Goal: Task Accomplishment & Management: Complete application form

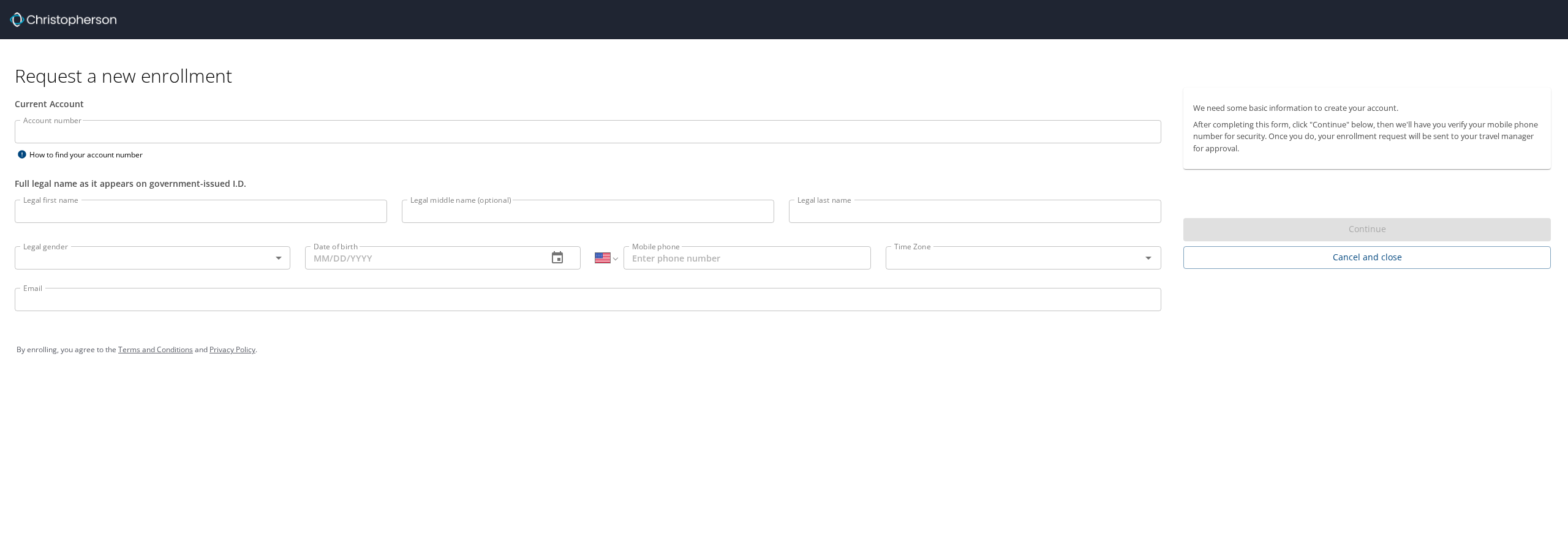
select select "US"
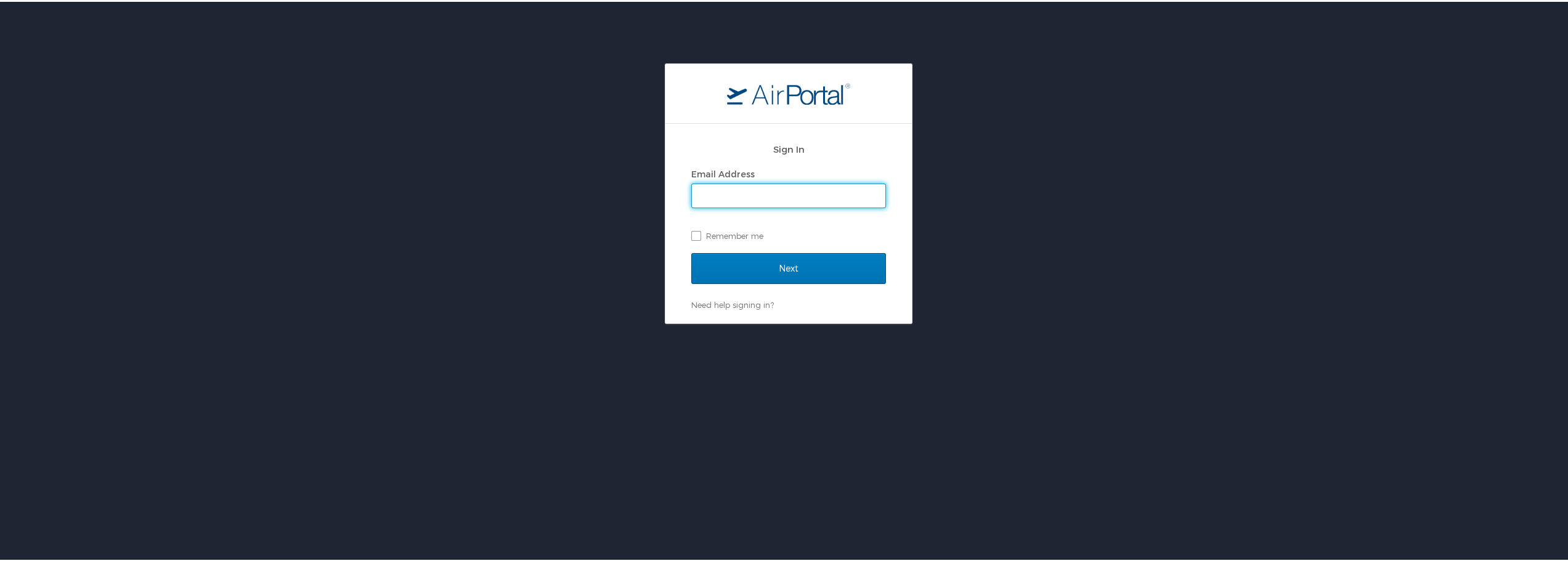
type input "ana.newman@martinfed.com"
click at [801, 274] on input "Next" at bounding box center [789, 266] width 195 height 30
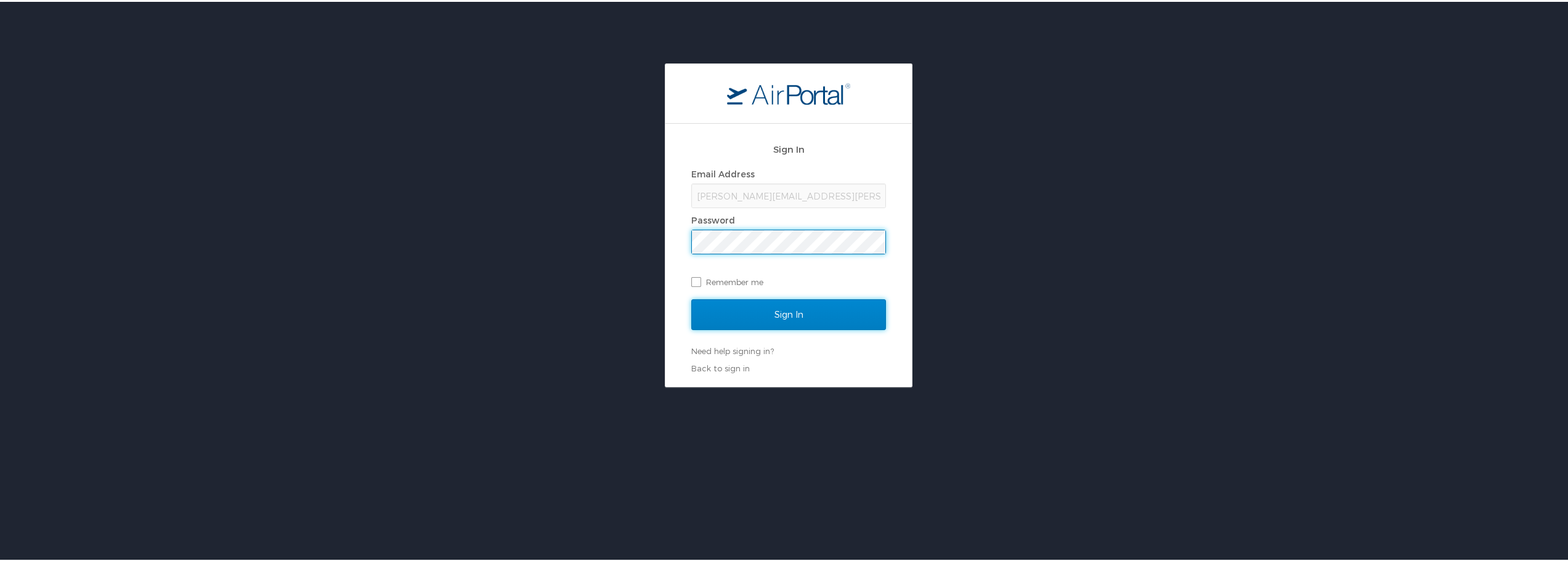
click at [809, 313] on input "Sign In" at bounding box center [789, 313] width 195 height 30
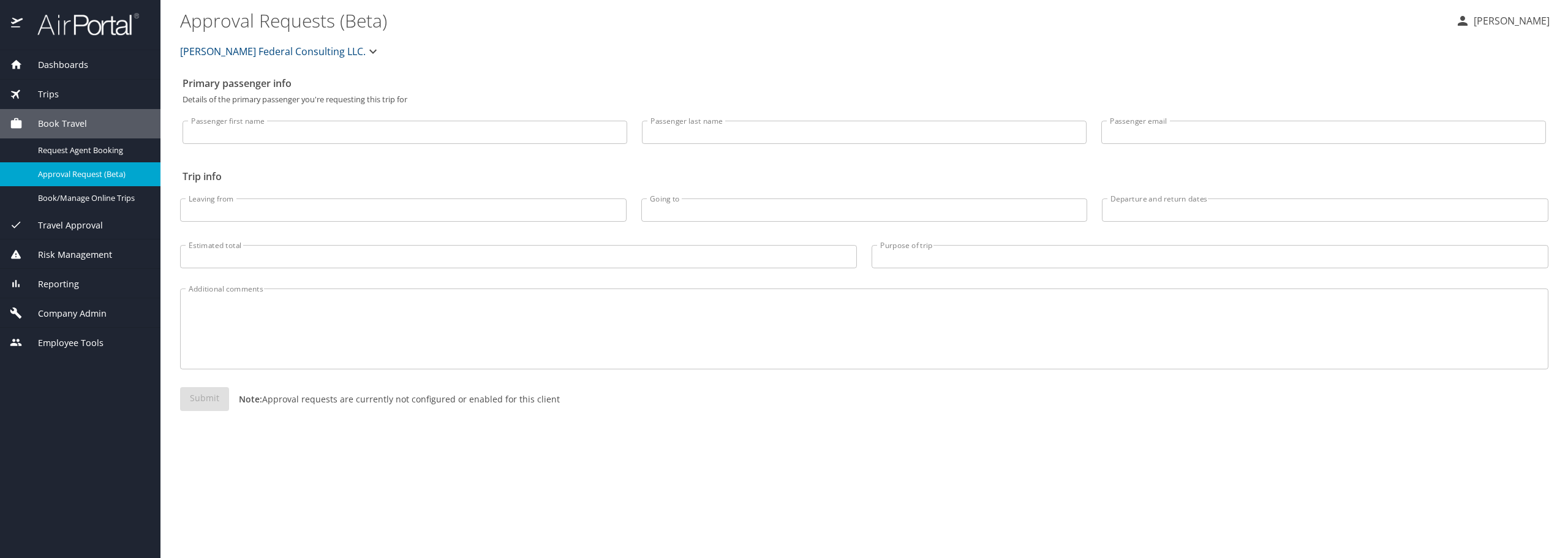
click at [86, 286] on div "Reporting" at bounding box center [80, 284] width 141 height 13
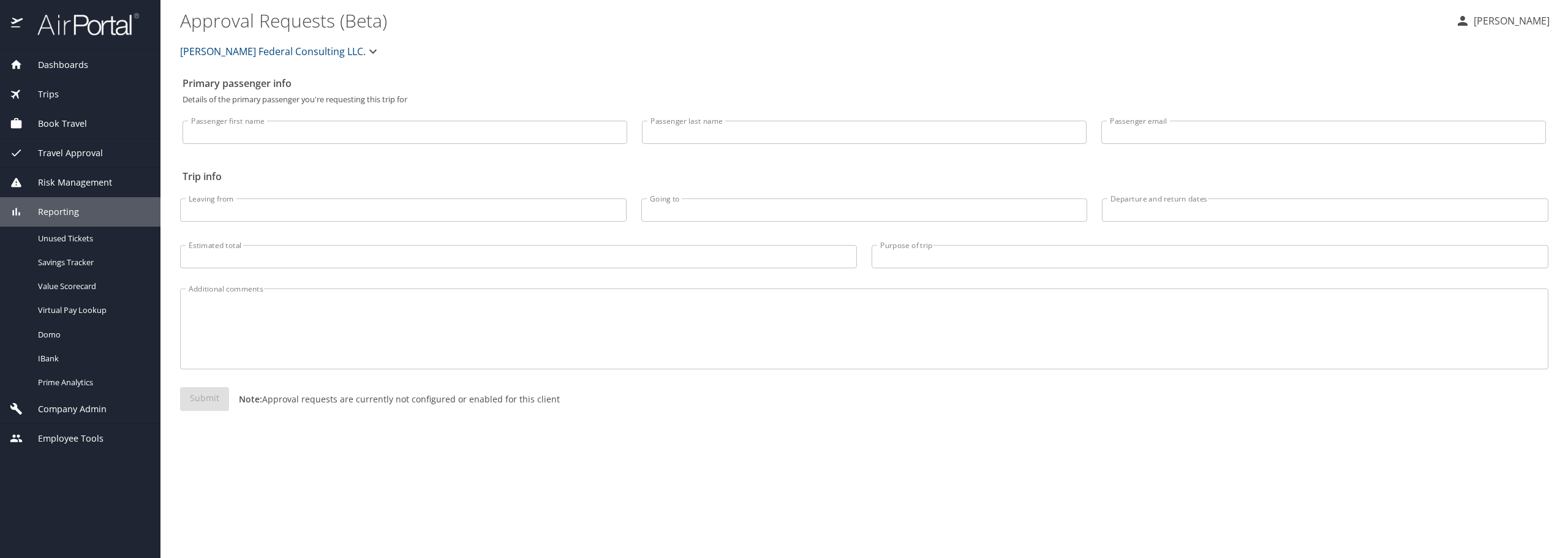
click at [82, 409] on span "Company Admin" at bounding box center [64, 409] width 84 height 13
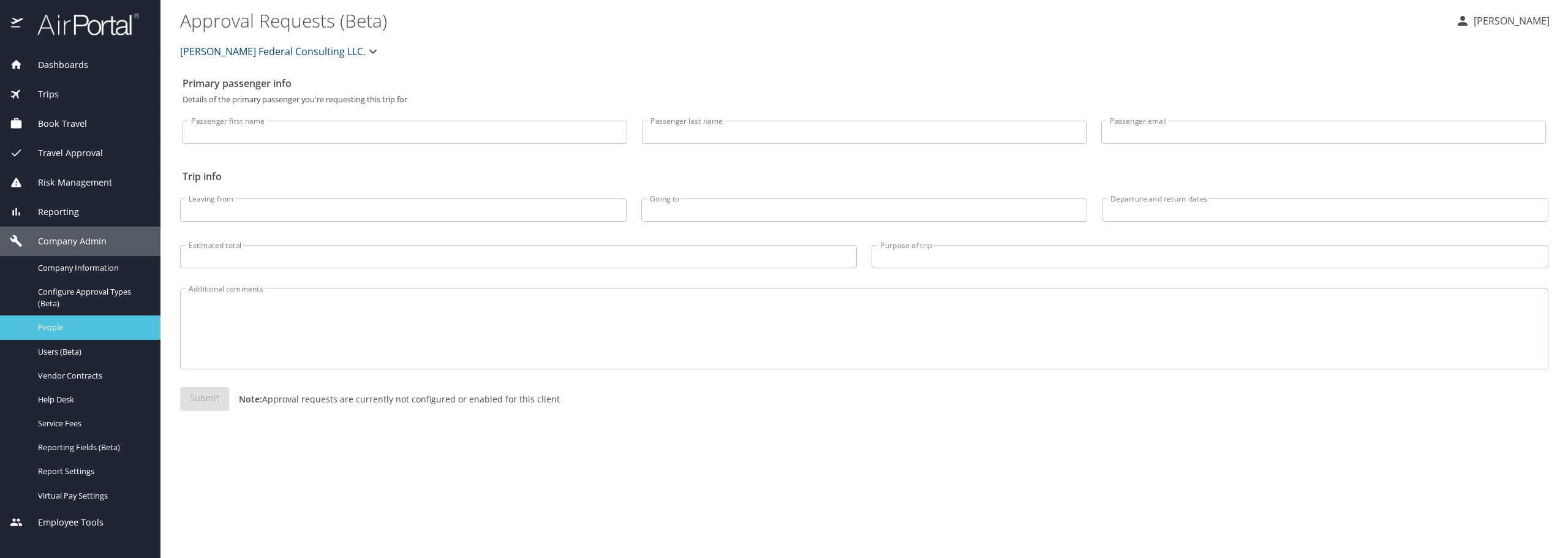
click at [66, 318] on link "People" at bounding box center [80, 327] width 161 height 24
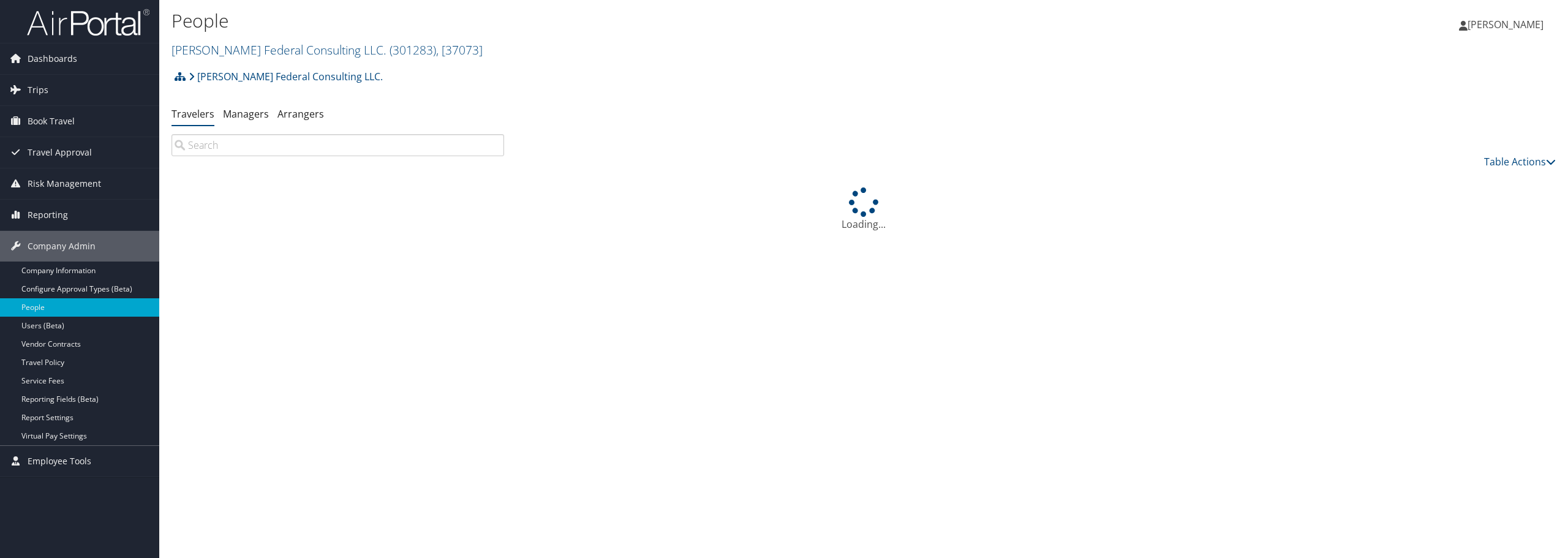
click at [239, 146] on input "search" at bounding box center [338, 145] width 333 height 22
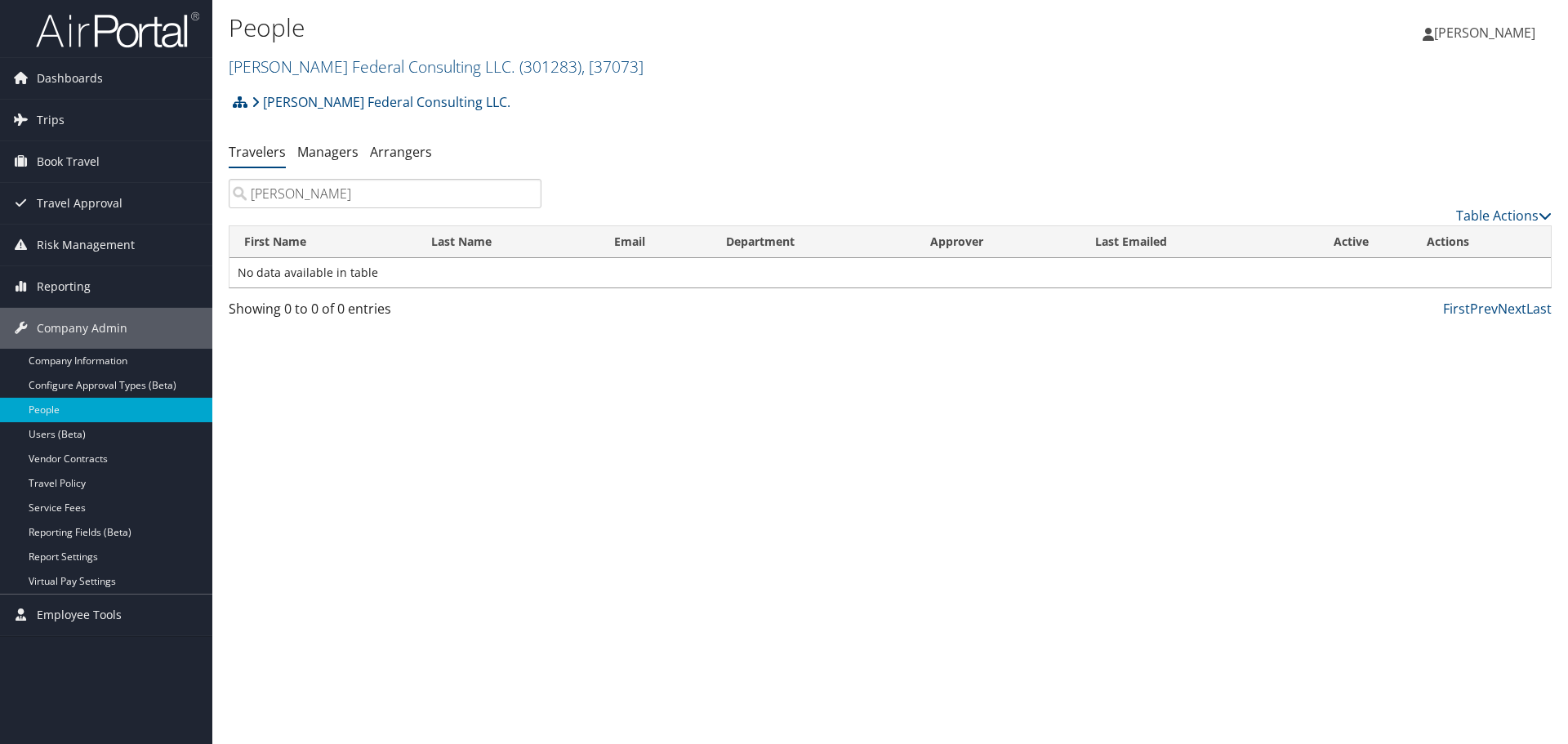
click at [345, 208] on input "hudson" at bounding box center [384, 193] width 313 height 29
click at [349, 200] on input "hudson" at bounding box center [384, 193] width 313 height 29
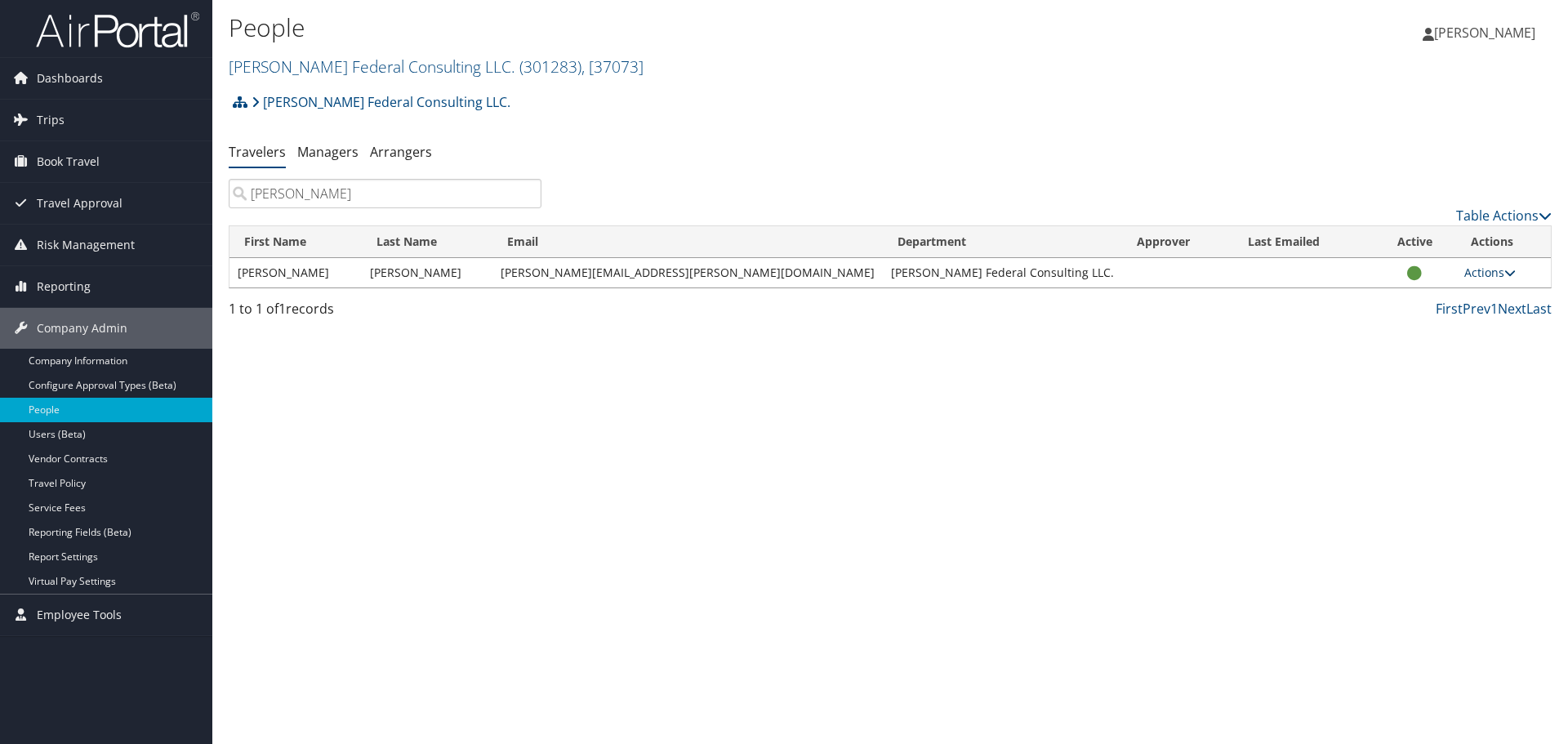
type input "newman"
click at [1465, 278] on link "Actions" at bounding box center [1490, 272] width 52 height 16
click at [1382, 332] on link "View Profile" at bounding box center [1404, 325] width 150 height 28
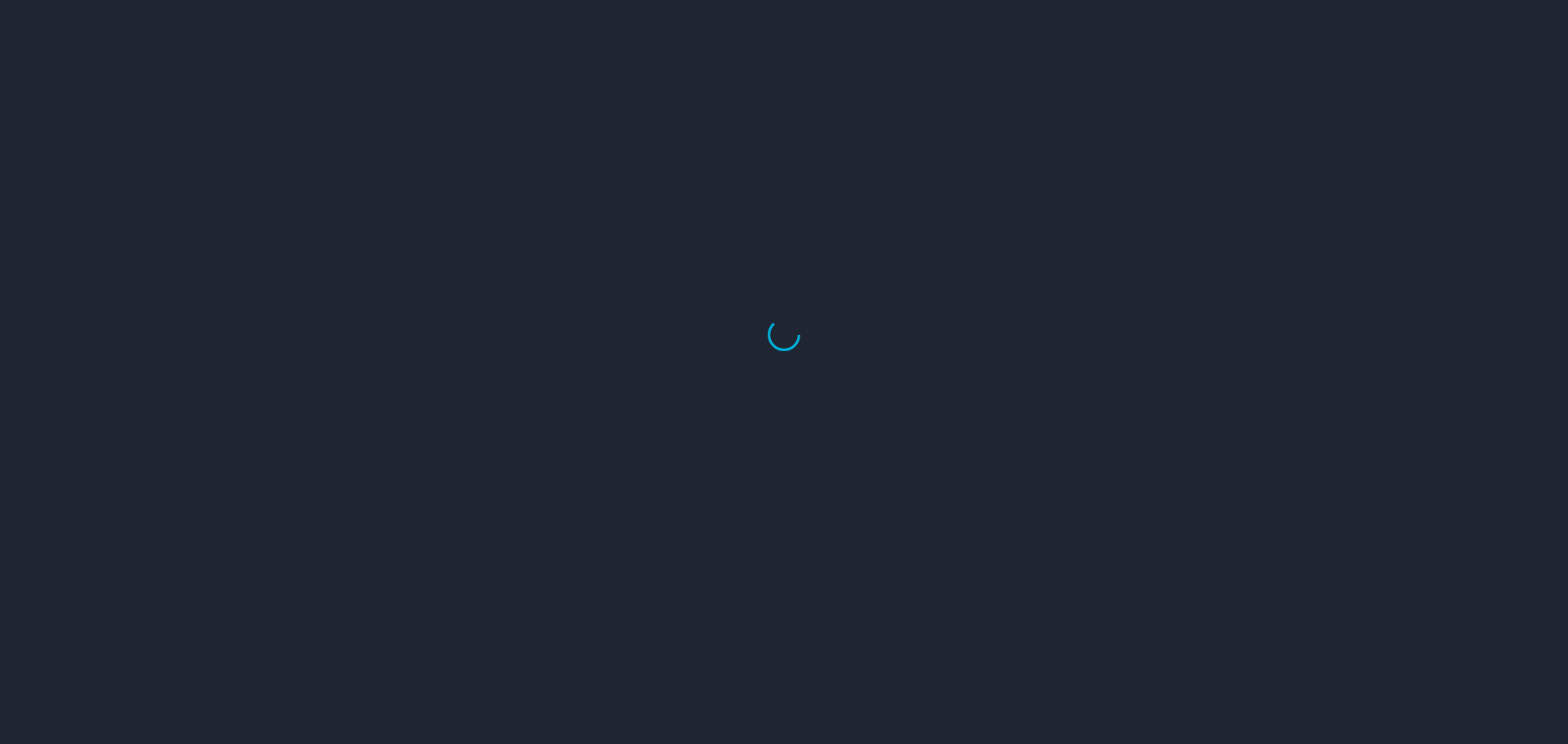
select select "US"
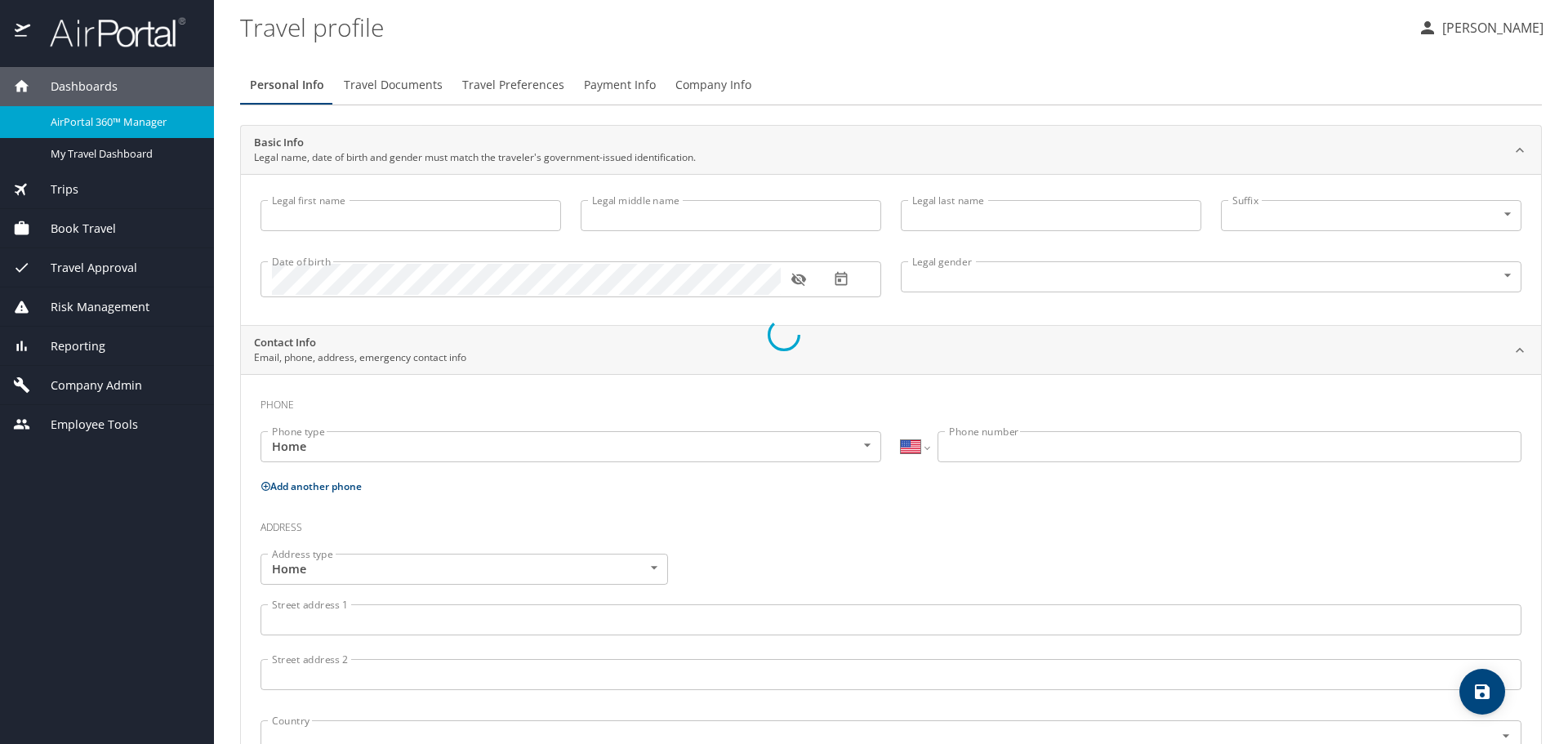
type input "Ana"
type input "Newman"
type input "Female"
select select "US"
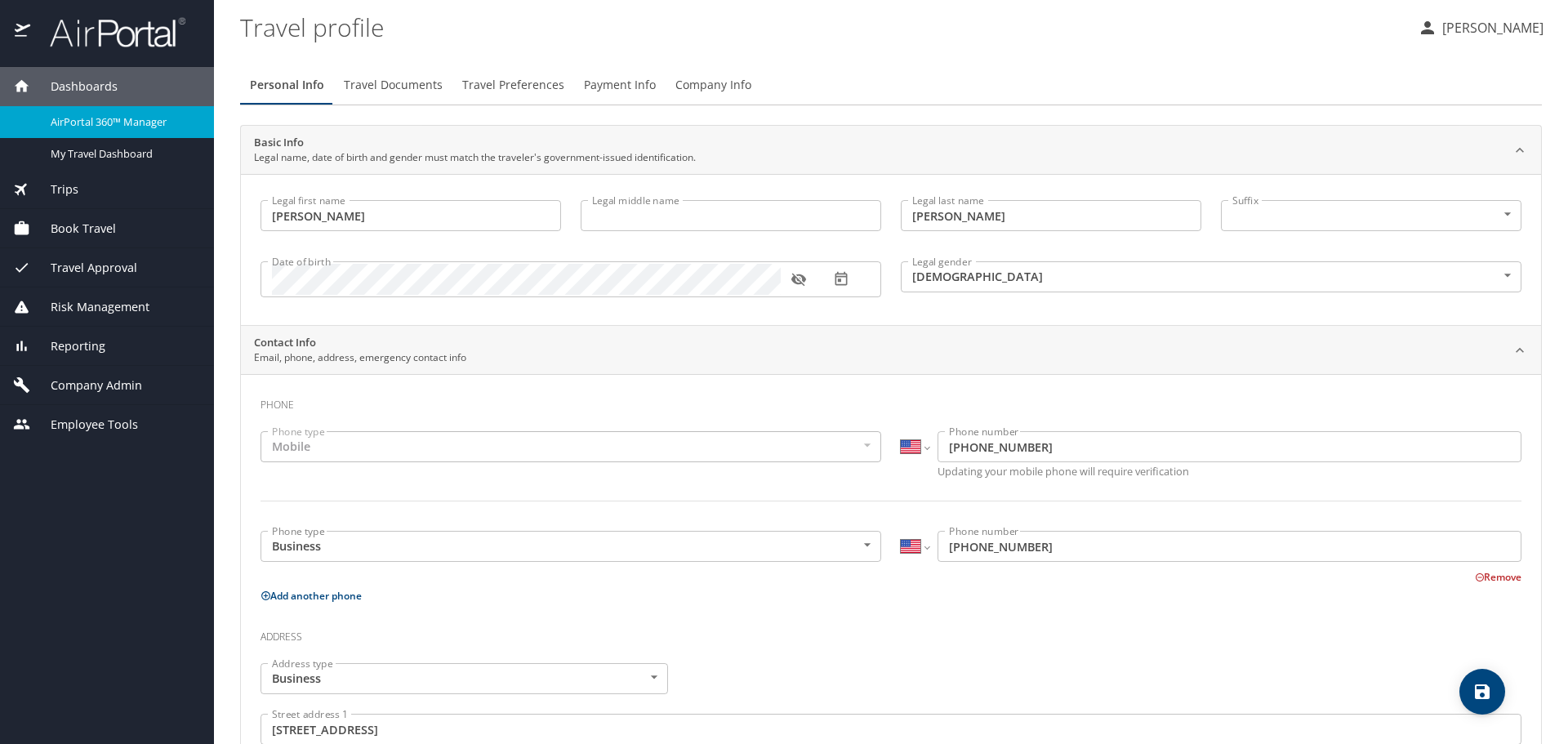
click at [706, 83] on span "Company Info" at bounding box center [713, 86] width 76 height 21
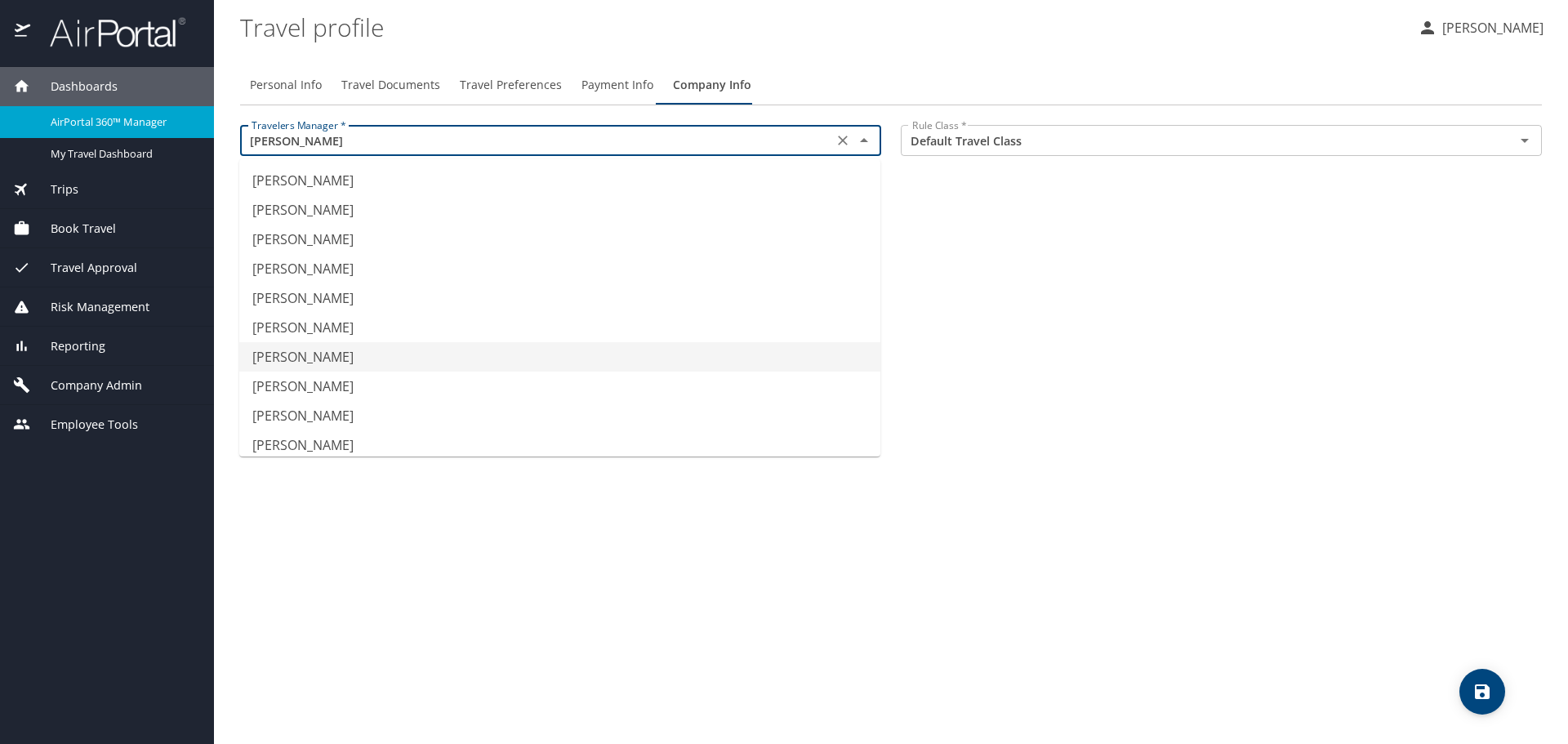
click at [559, 132] on input "[PERSON_NAME]" at bounding box center [537, 140] width 583 height 22
type input "[PERSON_NAME]"
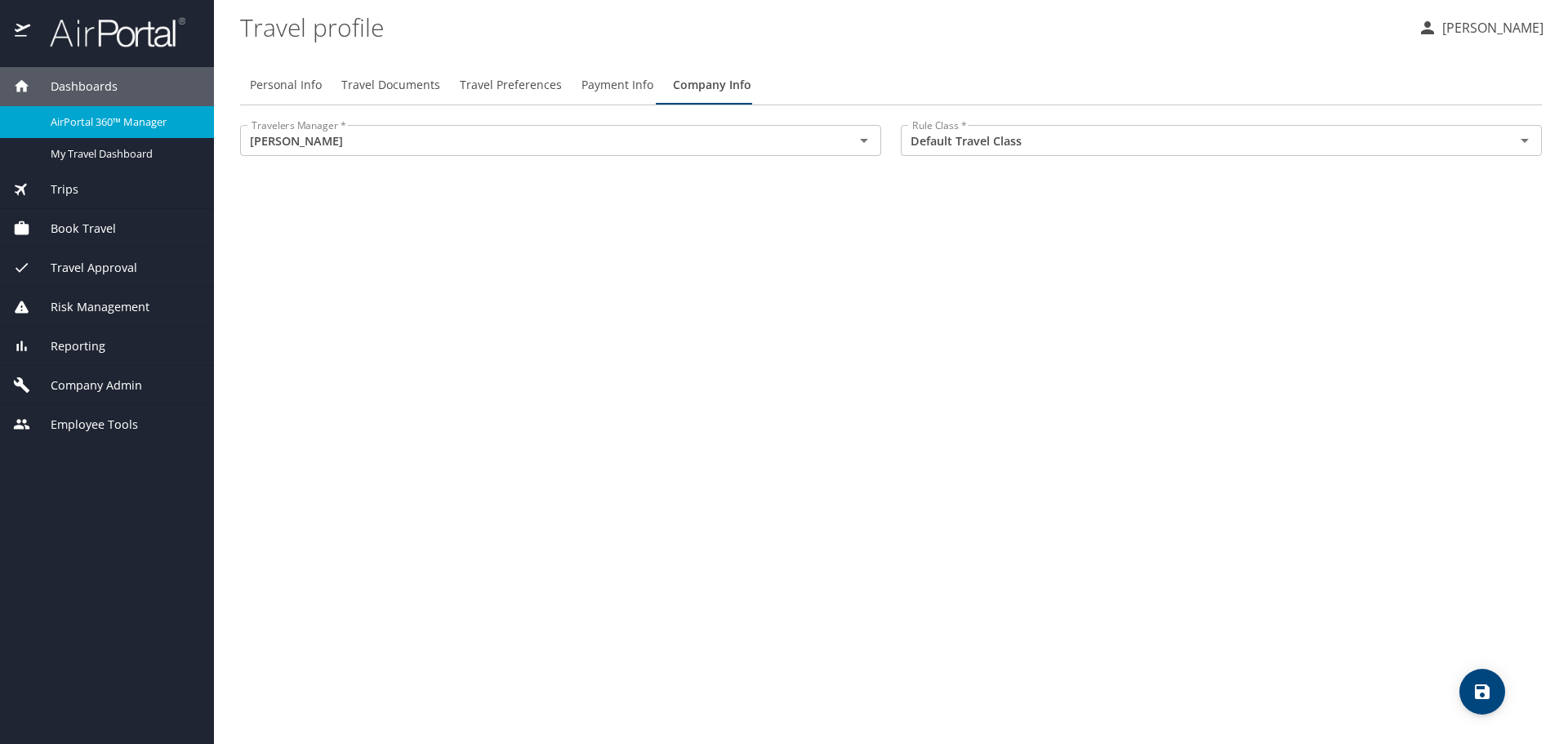
click at [408, 609] on div "Personal Info Travel Documents Travel Preferences Payment Info Company Info Tra…" at bounding box center [890, 399] width 1302 height 692
click at [95, 31] on img at bounding box center [108, 32] width 153 height 32
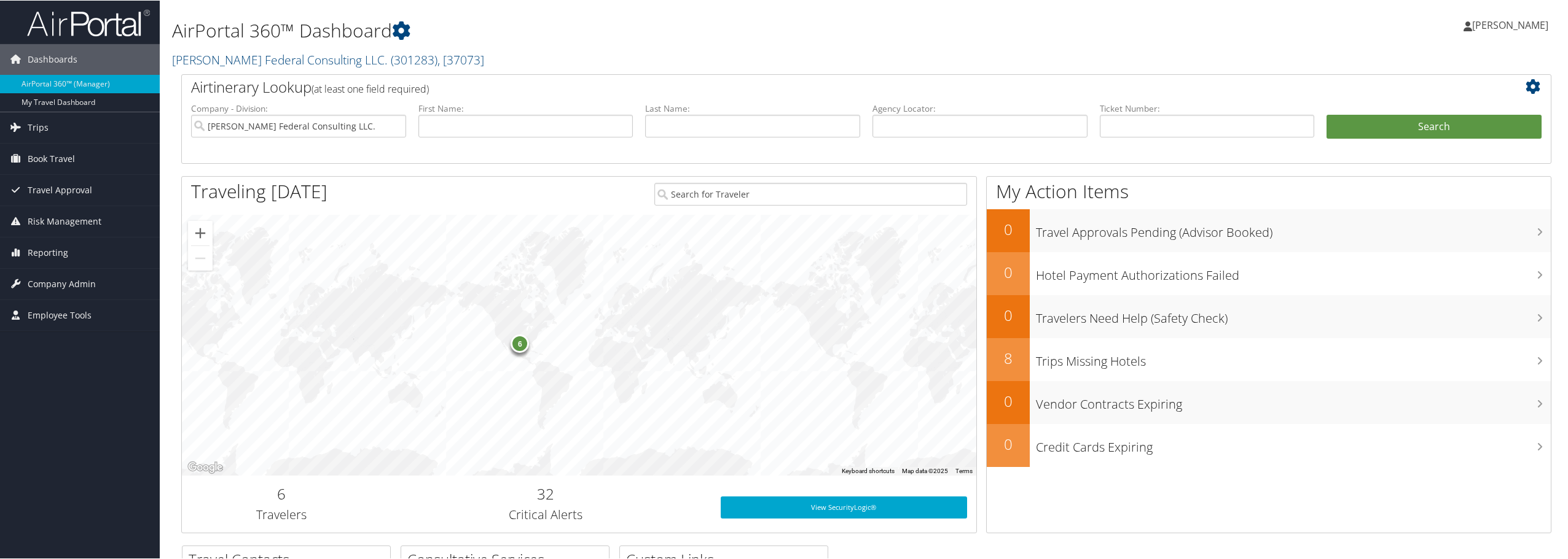
drag, startPoint x: 1514, startPoint y: 19, endPoint x: 1514, endPoint y: 30, distance: 11.0
click at [1174, 19] on span "[PERSON_NAME]" at bounding box center [1511, 24] width 76 height 13
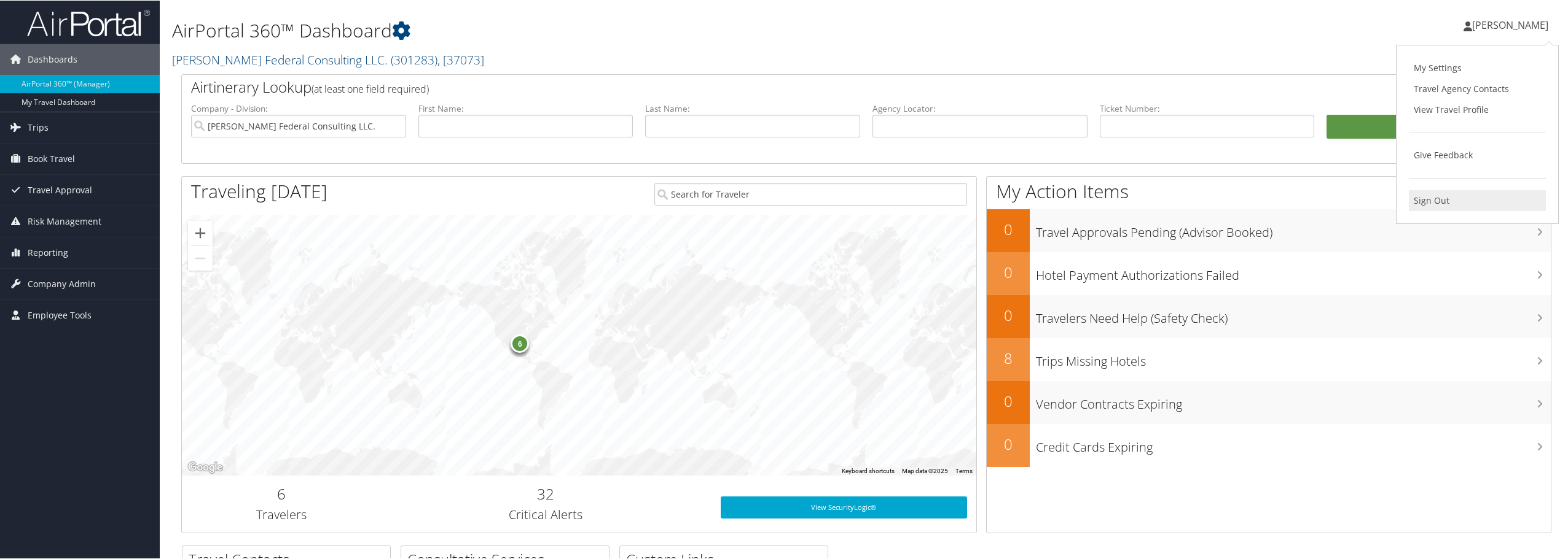
click at [1174, 198] on link "Sign Out" at bounding box center [1477, 200] width 137 height 21
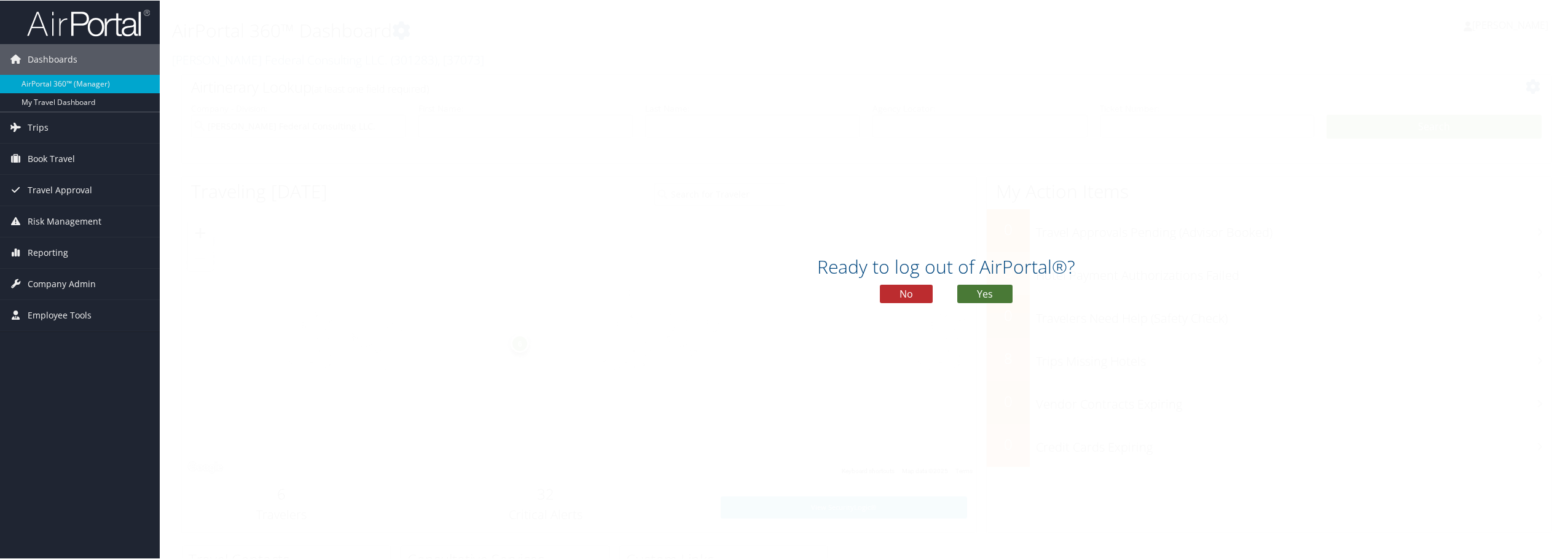
click at [994, 289] on button "Yes" at bounding box center [985, 293] width 55 height 18
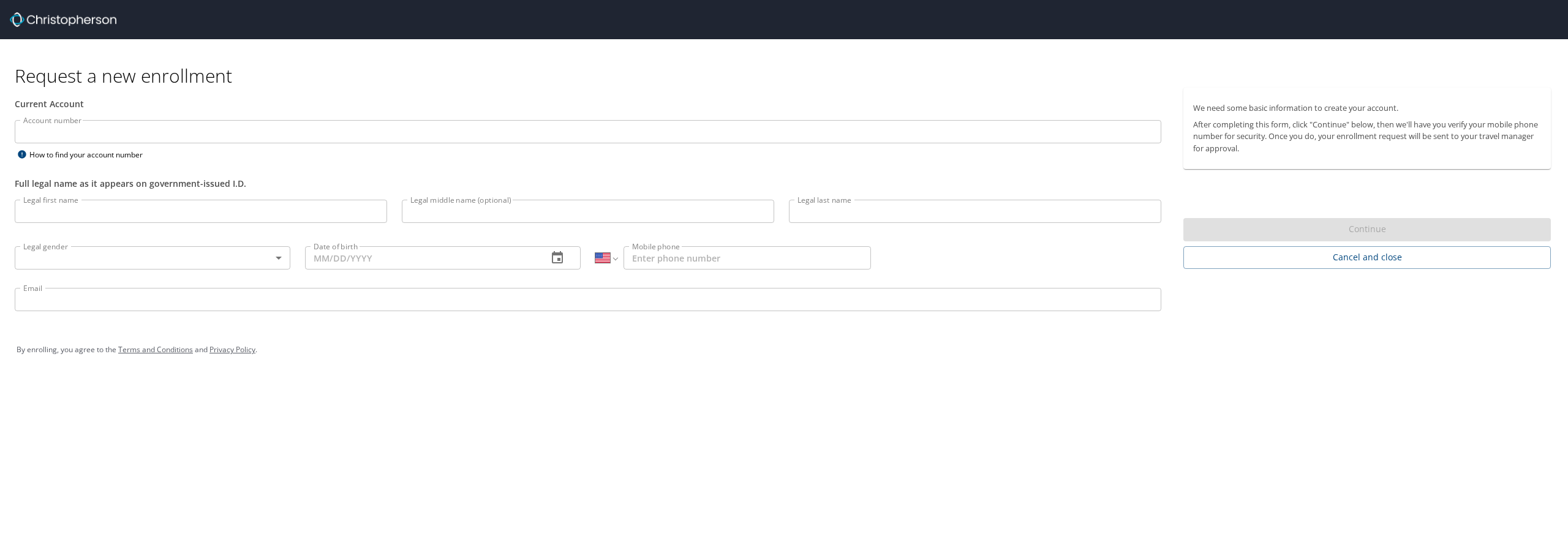
select select "US"
click at [151, 120] on input "Account number" at bounding box center [588, 131] width 1146 height 23
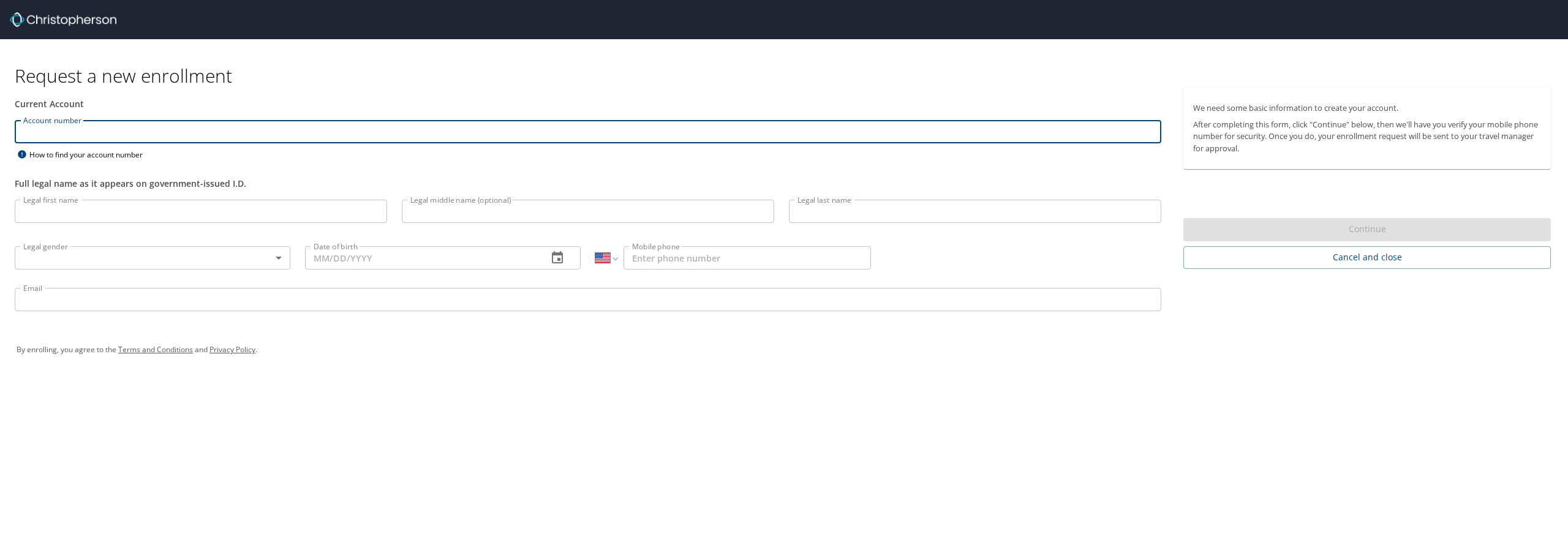
paste input "301283"
type input "301283"
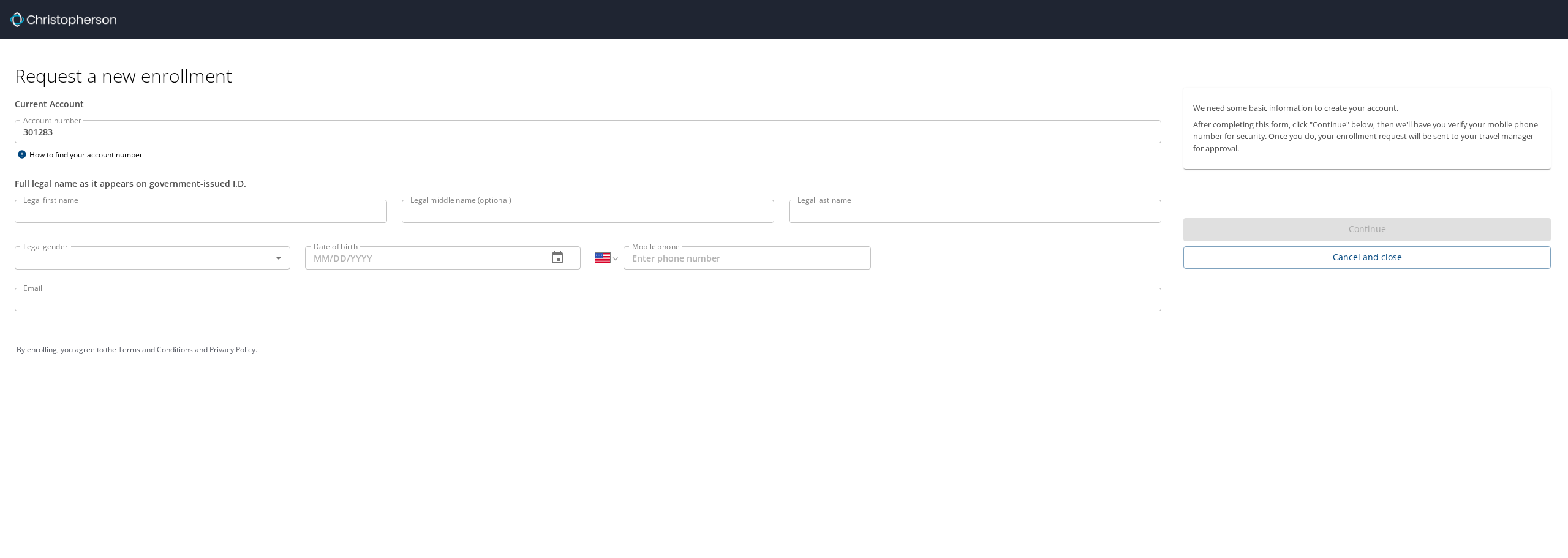
click at [194, 210] on input "Legal first name" at bounding box center [201, 211] width 372 height 23
paste input "Sharhonda"
type input "Sharhonda"
click at [278, 260] on body "Request a new enrollment Current Account Account number 301283 Account number H…" at bounding box center [784, 279] width 1568 height 558
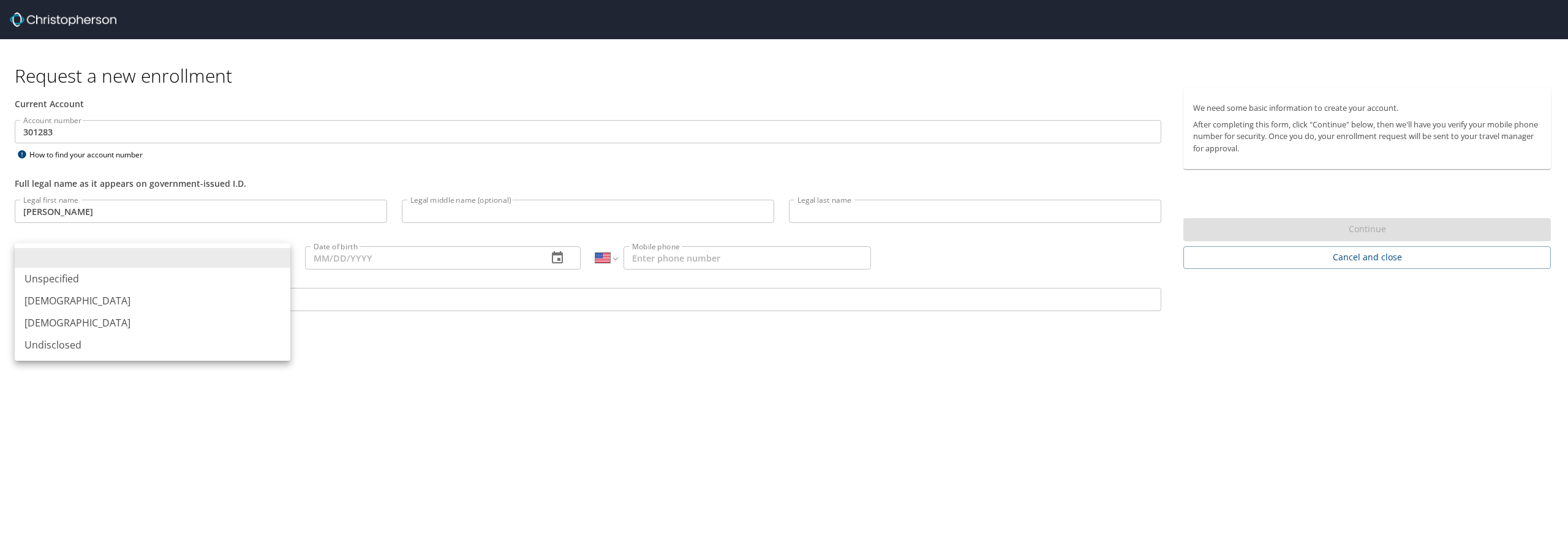
click at [75, 320] on li "Female" at bounding box center [152, 322] width 276 height 22
type input "Female"
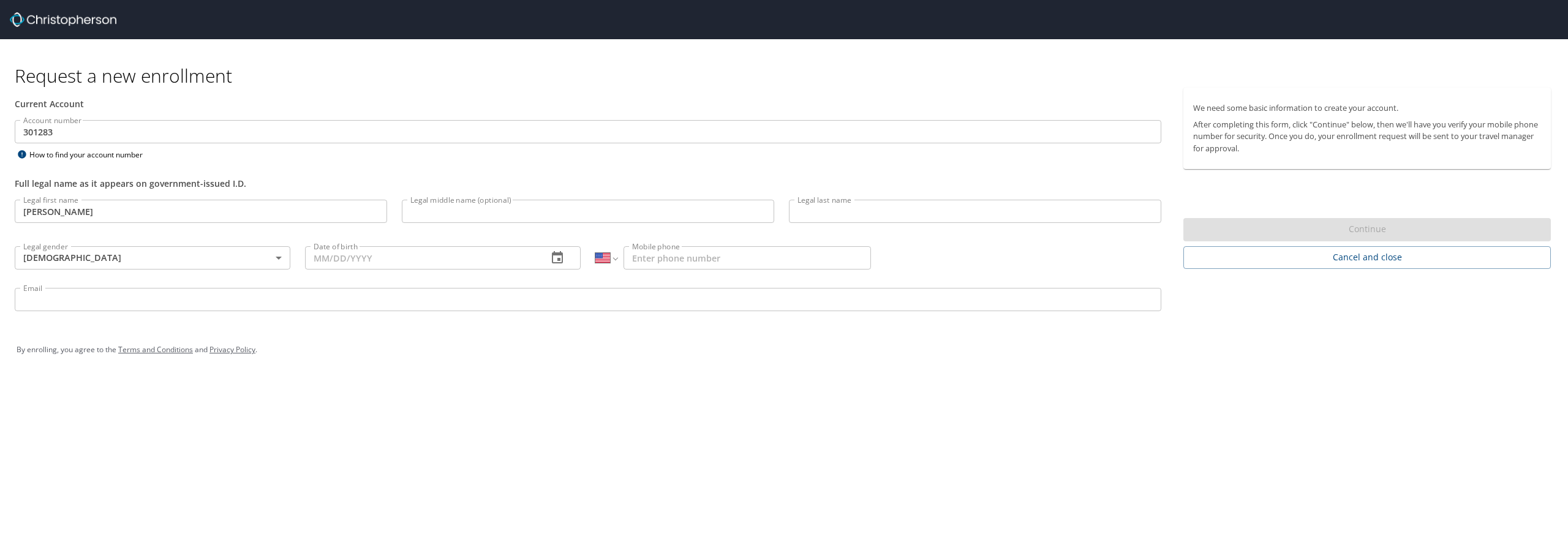
click at [894, 225] on p at bounding box center [975, 224] width 372 height 4
click at [900, 217] on input "Legal last name" at bounding box center [975, 211] width 372 height 23
paste input "Hudson"
type input "Hudson"
click at [441, 204] on input "Legal middle name (optional)" at bounding box center [588, 211] width 372 height 23
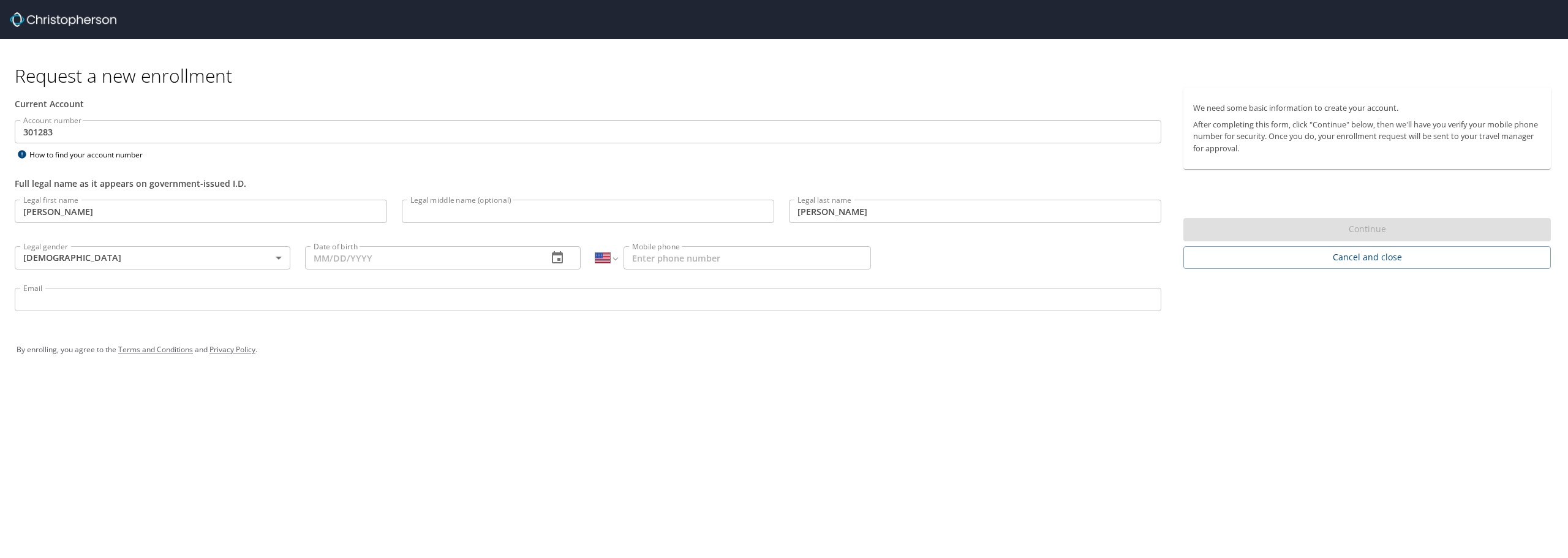
click at [429, 260] on input "Date of birth" at bounding box center [422, 257] width 233 height 23
paste input "07/17/1969"
type input "07/17/1969"
click at [467, 391] on div "Request a new enrollment Current Account Account number 301283 Account number H…" at bounding box center [784, 279] width 1568 height 558
click at [687, 255] on input "Mobile phone" at bounding box center [747, 257] width 247 height 23
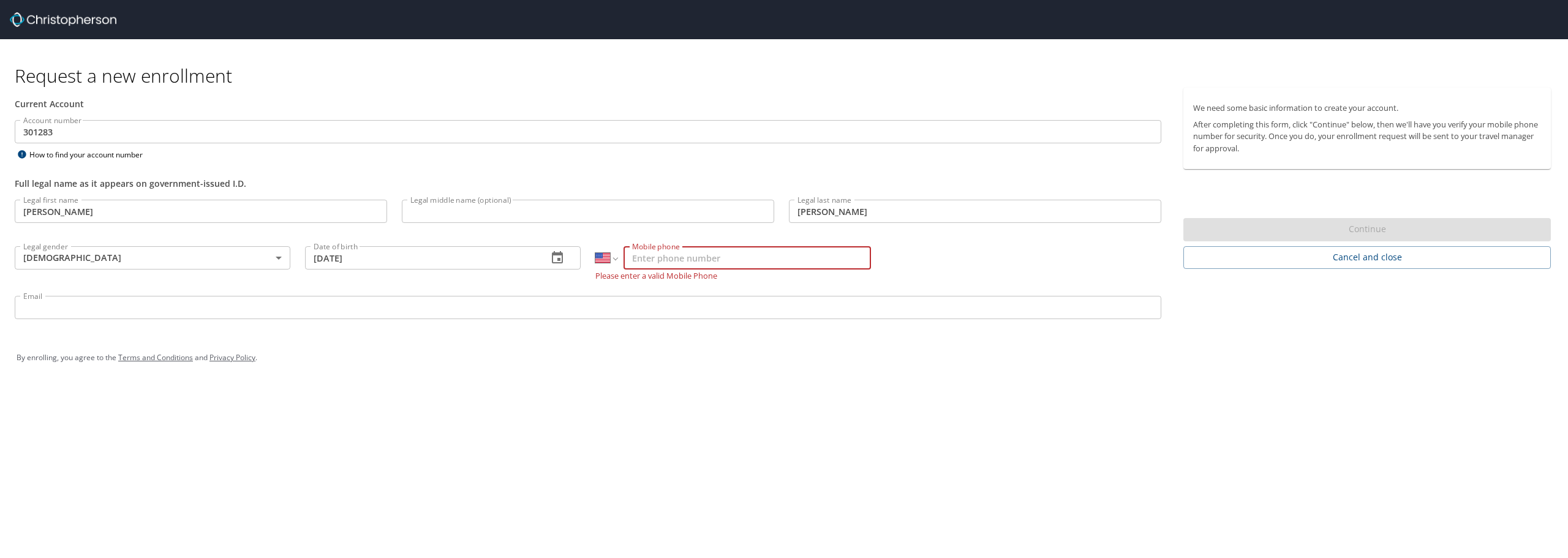
click at [726, 259] on input "Mobile phone" at bounding box center [747, 257] width 247 height 23
paste input "(443) 955-8920"
click at [656, 260] on input "(443) 955-8920" at bounding box center [747, 257] width 247 height 23
click at [634, 387] on div "Request a new enrollment Current Account Account number 301283 Account number H…" at bounding box center [784, 279] width 1568 height 558
drag, startPoint x: 694, startPoint y: 257, endPoint x: 622, endPoint y: 265, distance: 72.4
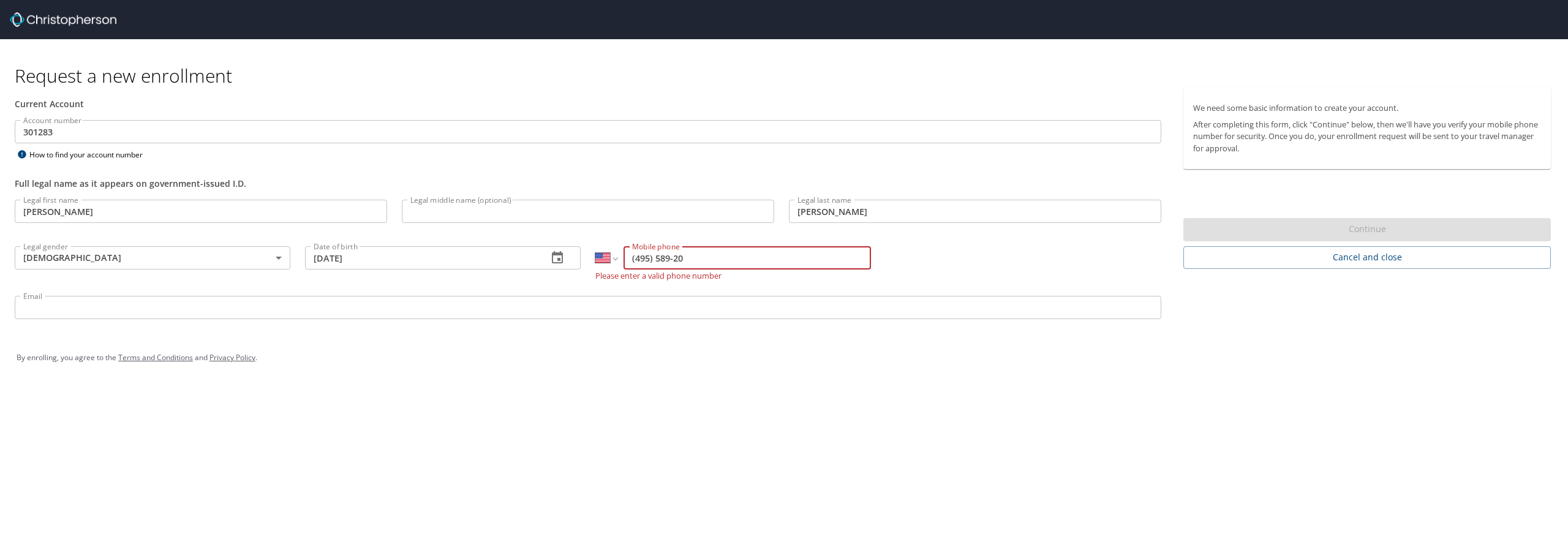
click at [622, 265] on div "International Afghanistan Åland Islands Albania Algeria American Samoa Andorra …" at bounding box center [733, 257] width 276 height 23
paste input "43) 955-89"
type input "(443) 955-8920"
click at [632, 313] on div "Email Email" at bounding box center [587, 309] width 1161 height 42
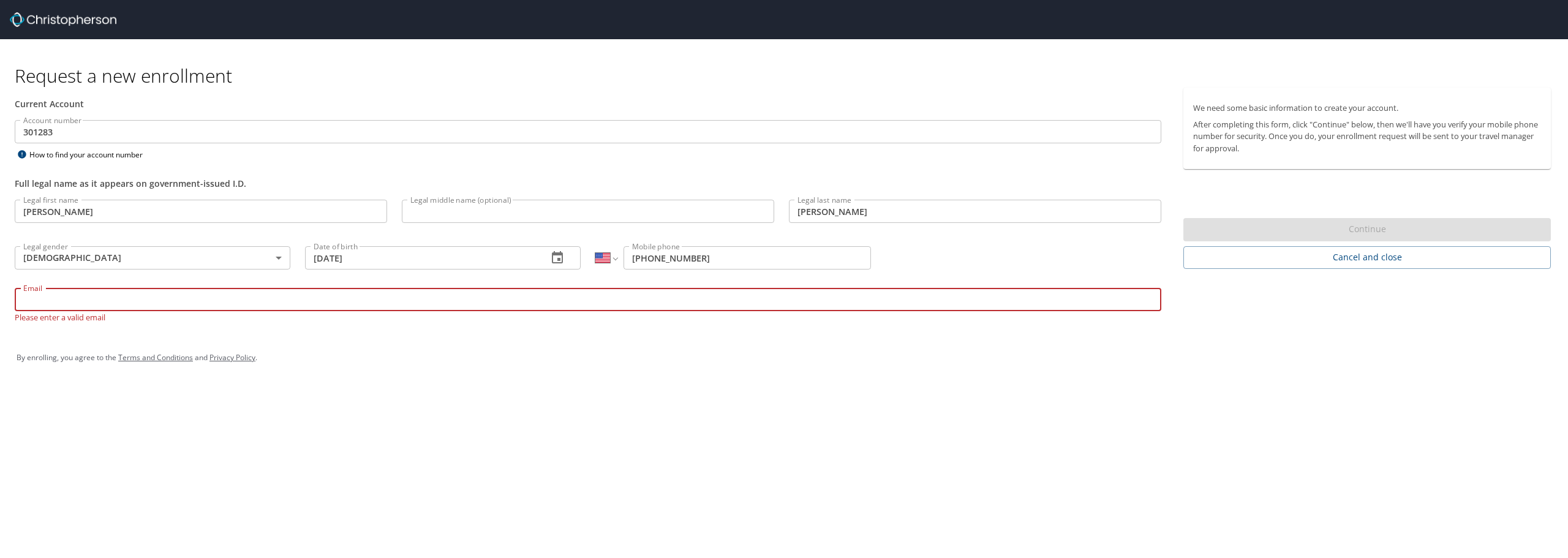
click at [233, 302] on input "Email" at bounding box center [588, 299] width 1146 height 23
paste input "sharhonda.hudson@martinfed.com"
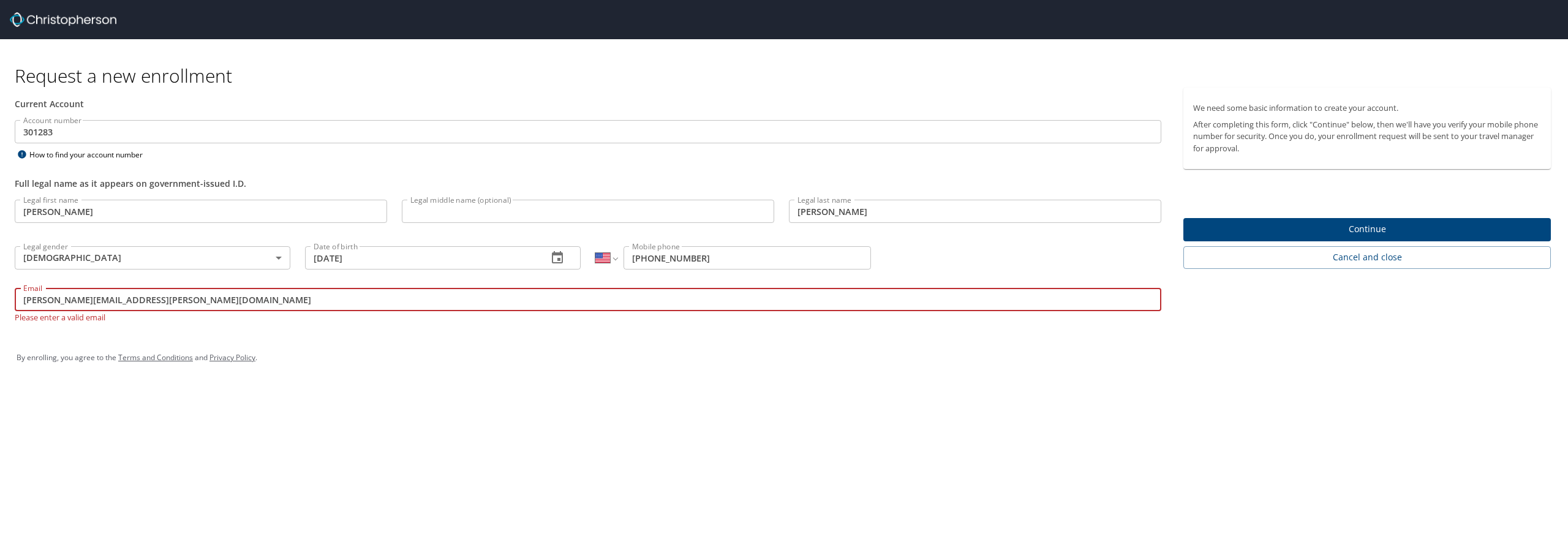
click at [418, 382] on div "Request a new enrollment Current Account Account number 301283 Account number H…" at bounding box center [784, 279] width 1568 height 558
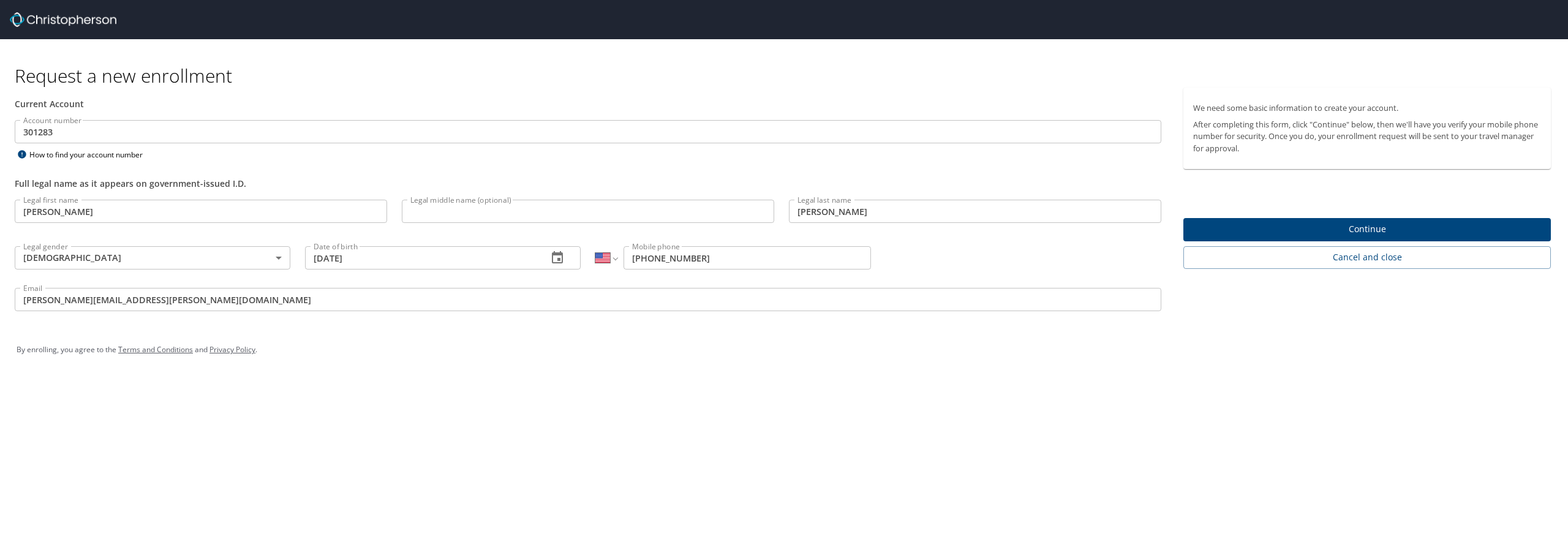
click at [190, 298] on input "sharhonda.hudson@martinfed.com" at bounding box center [588, 299] width 1146 height 23
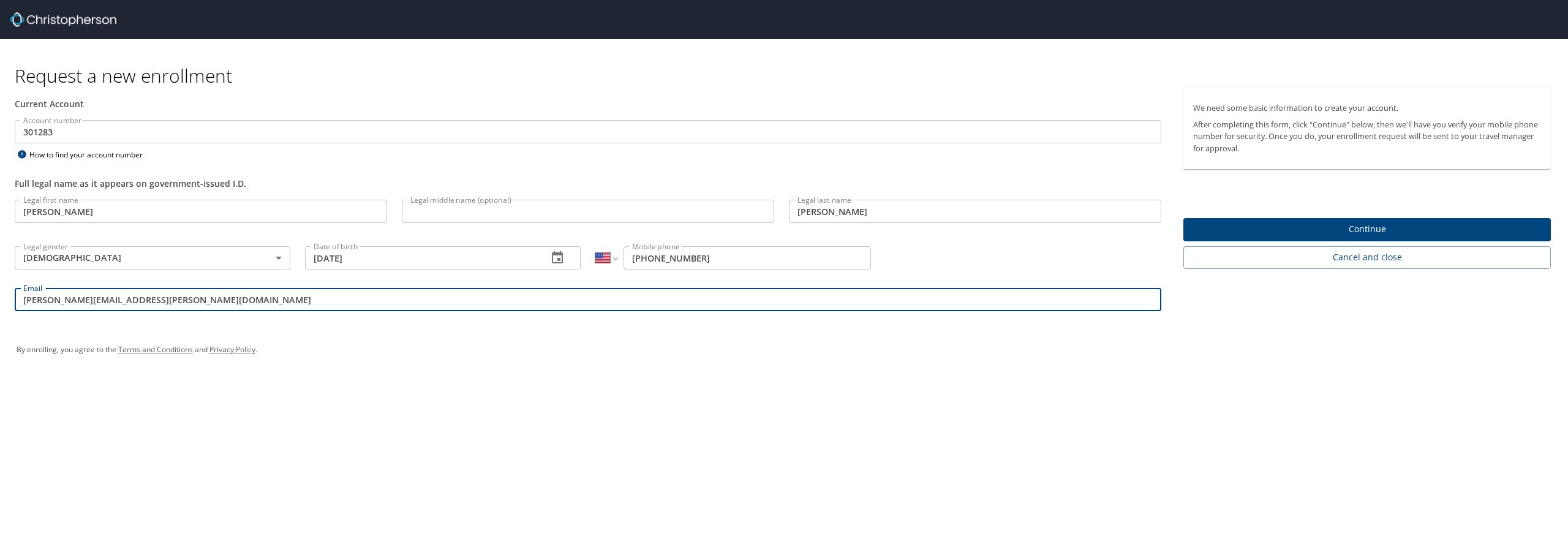
drag, startPoint x: 192, startPoint y: 298, endPoint x: 6, endPoint y: 301, distance: 186.0
click at [6, 301] on div "Current Account Account number 301283 Account number How to find your account n…" at bounding box center [588, 205] width 1176 height 235
paste input "andom22@gmail"
type input "sharandom22@gmail.com"
click at [1357, 221] on button "Continue" at bounding box center [1367, 230] width 367 height 24
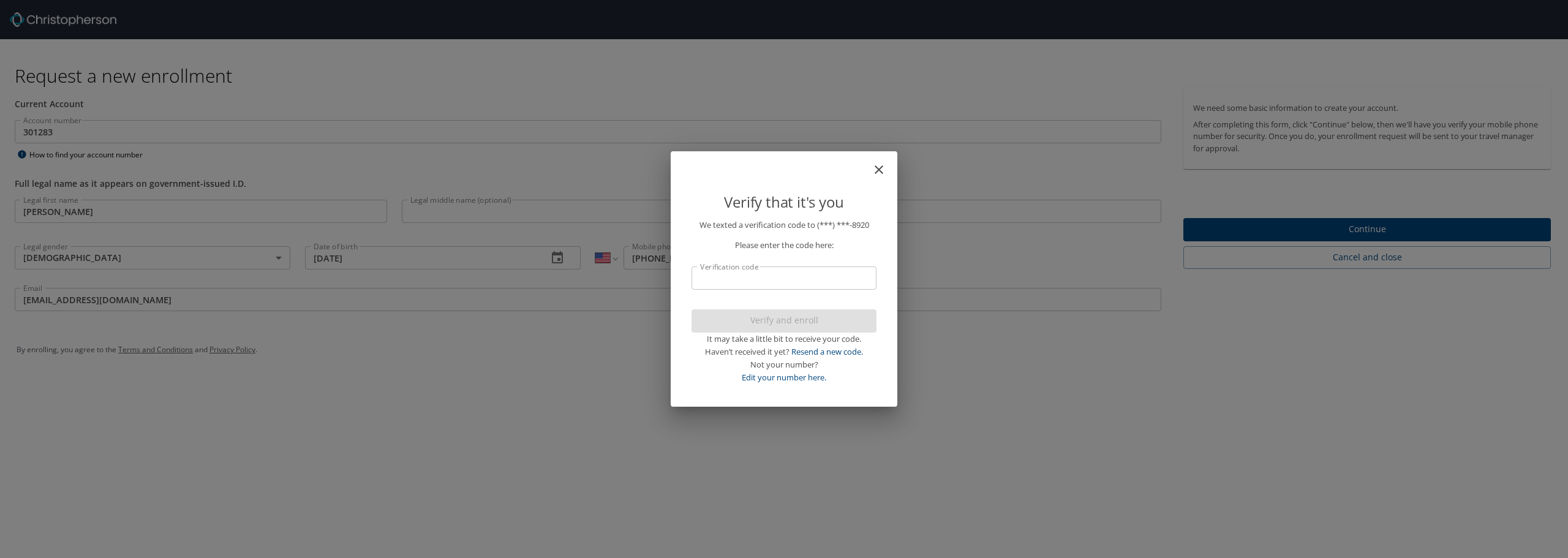
click at [732, 283] on input "Verification code" at bounding box center [784, 278] width 185 height 23
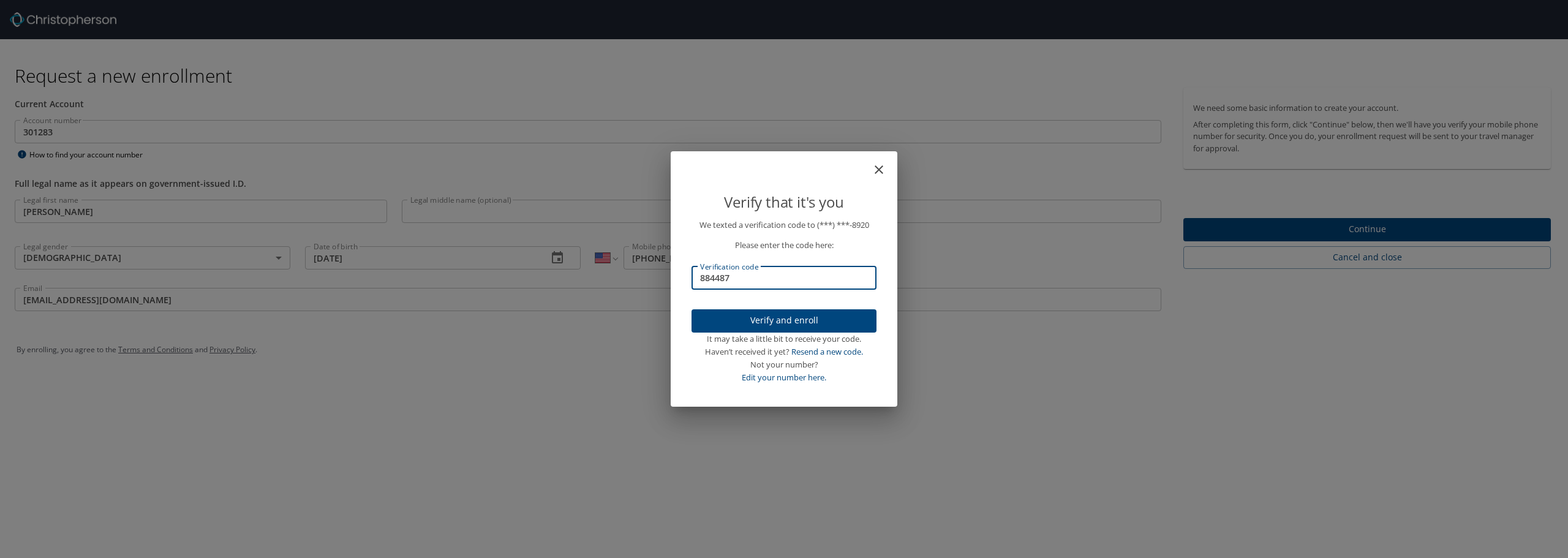
type input "884487"
click at [781, 315] on span "Verify and enroll" at bounding box center [784, 321] width 166 height 16
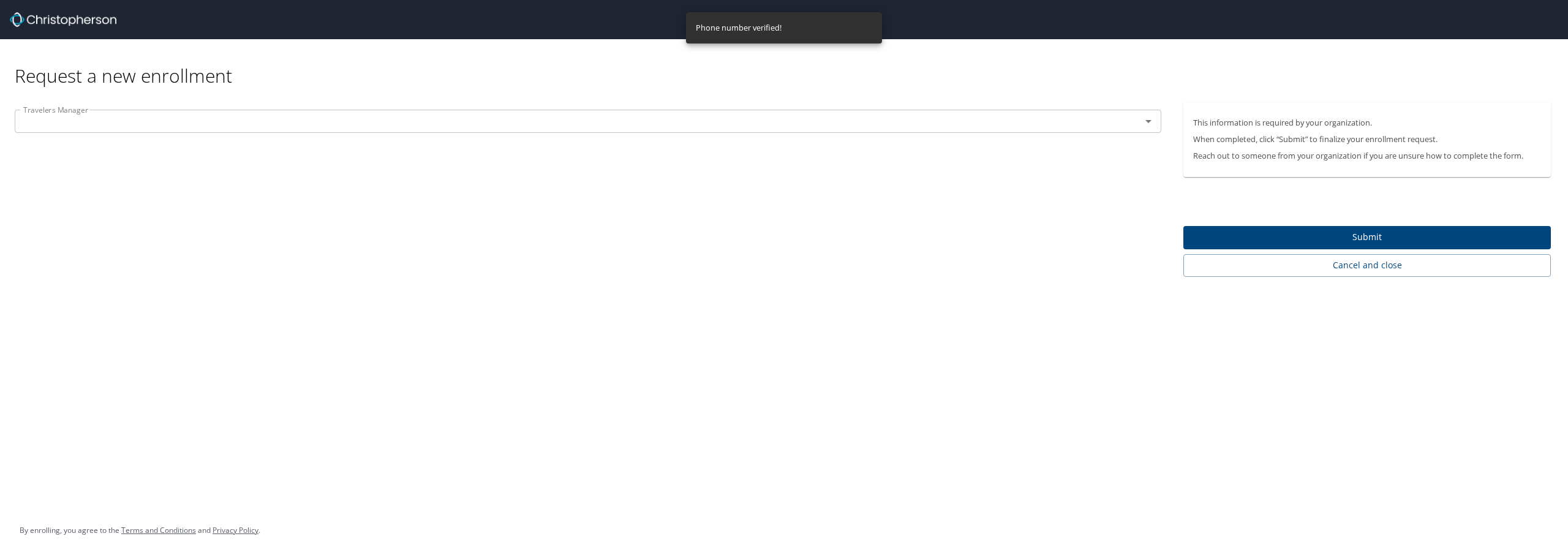
click at [221, 125] on input "text" at bounding box center [570, 121] width 1103 height 16
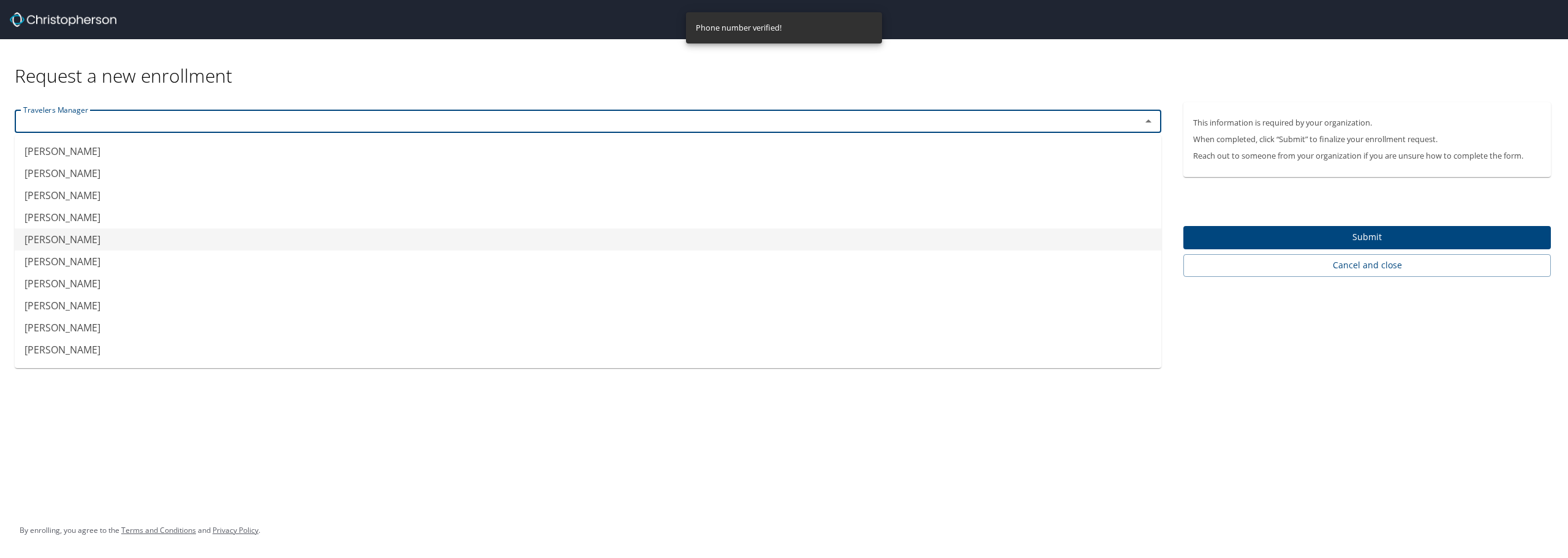
click at [46, 245] on li "Eric Jackson" at bounding box center [588, 239] width 1146 height 22
type input "Eric Jackson"
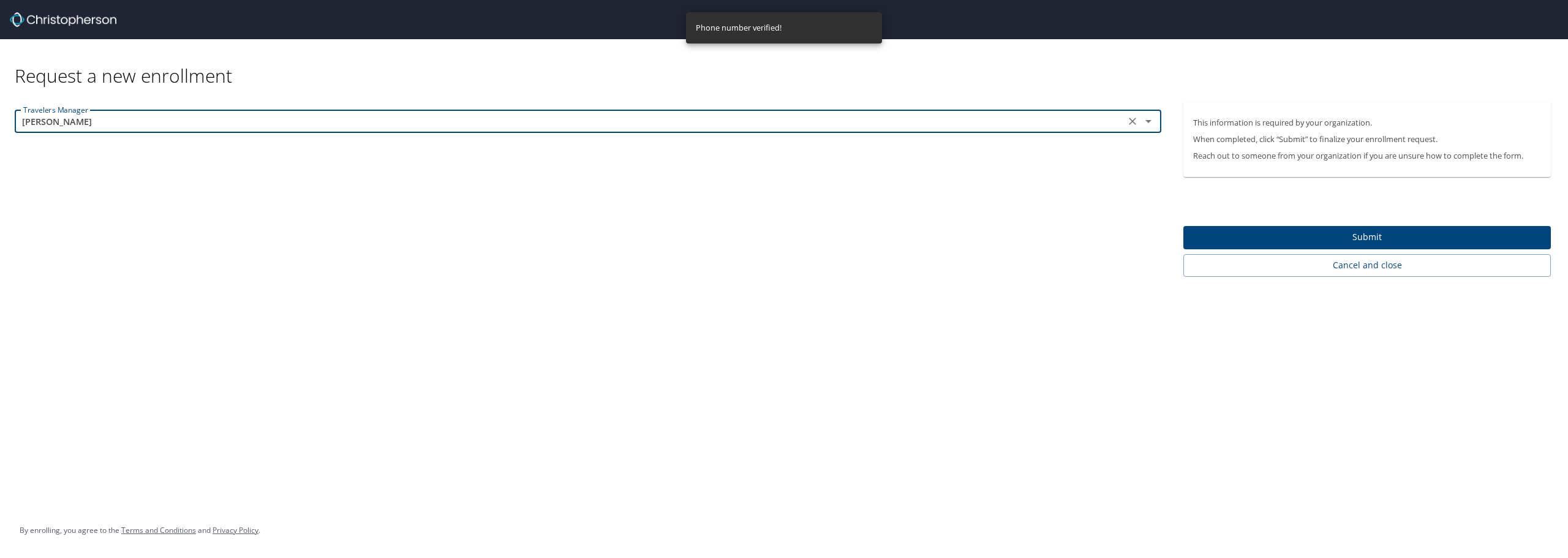
click at [1368, 231] on span "Submit" at bounding box center [1366, 238] width 348 height 16
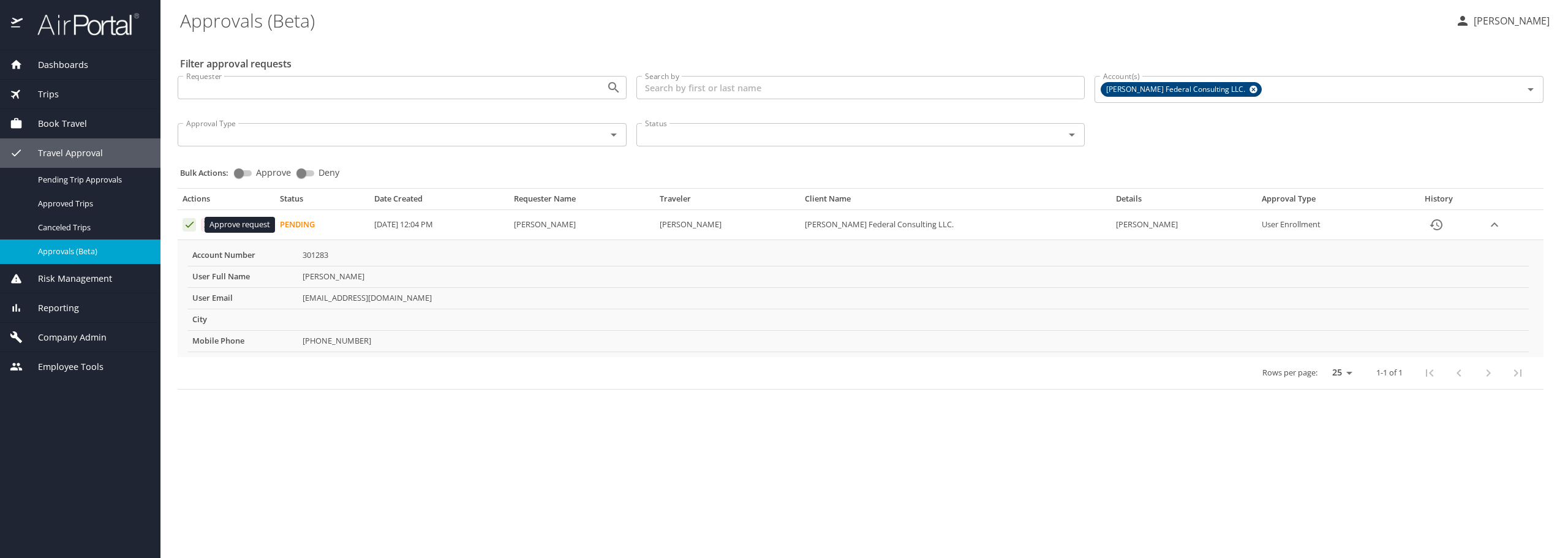
click at [186, 222] on icon "Approval table" at bounding box center [190, 224] width 12 height 12
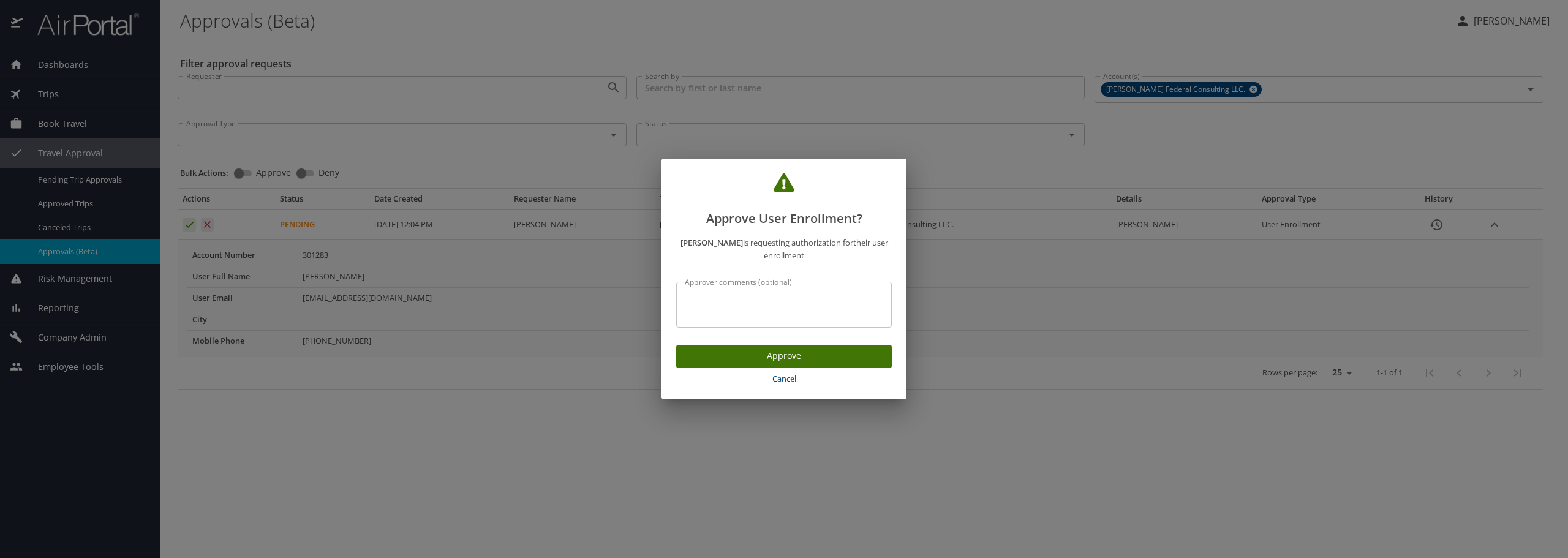
click at [814, 358] on span "Approve" at bounding box center [784, 356] width 196 height 16
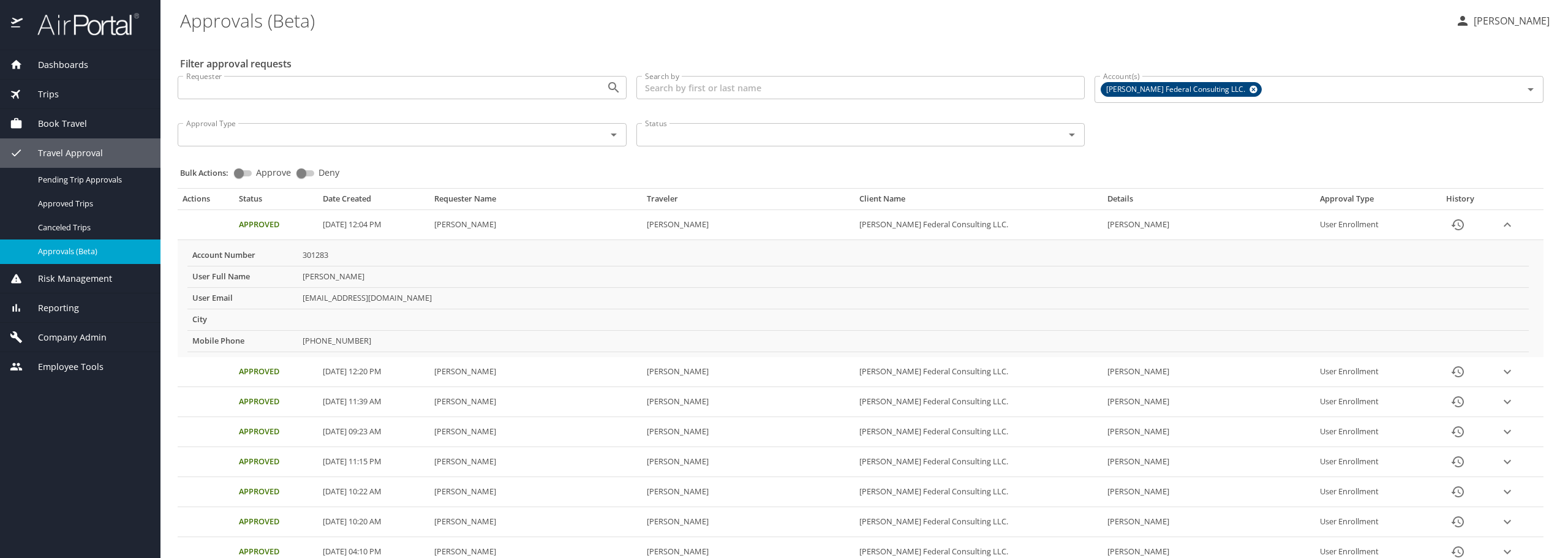
click at [1490, 17] on p "Ana Newman" at bounding box center [1509, 20] width 80 height 15
click at [1481, 142] on li "Sign out" at bounding box center [1498, 137] width 125 height 22
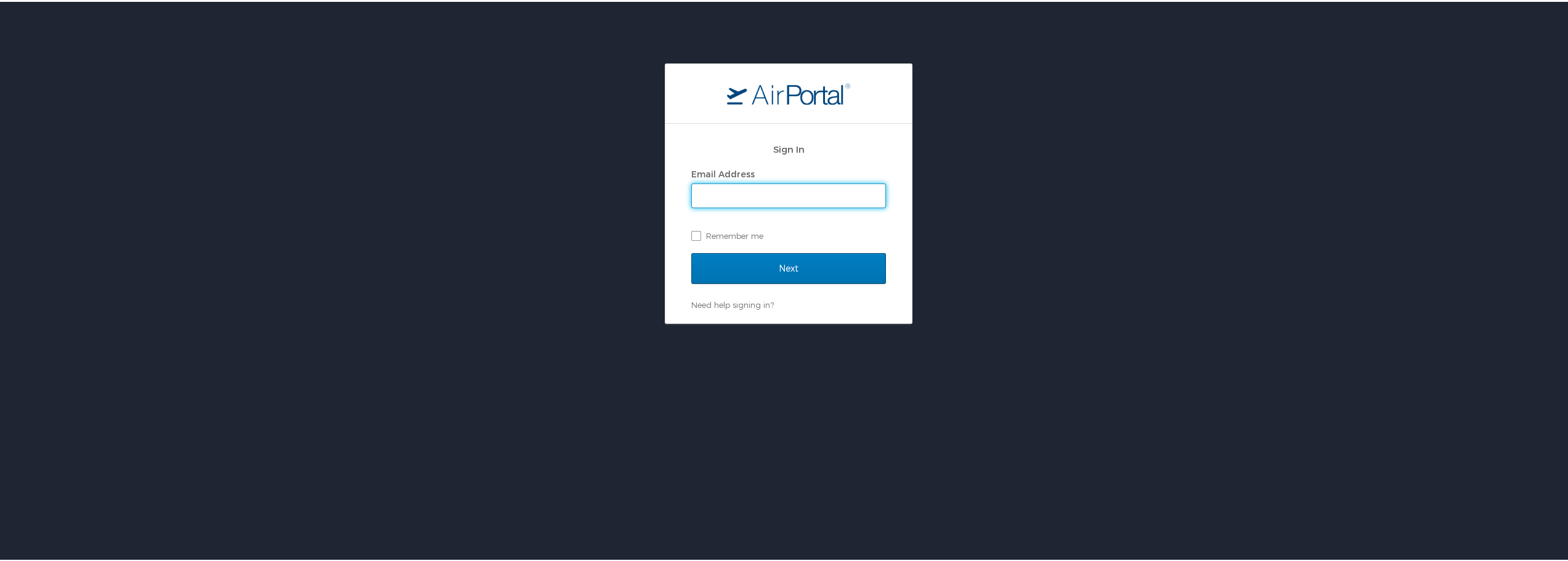
click at [728, 195] on input "Email Address" at bounding box center [789, 194] width 194 height 23
type input "[PERSON_NAME][EMAIL_ADDRESS][PERSON_NAME][DOMAIN_NAME]"
click at [812, 254] on input "Next" at bounding box center [789, 266] width 195 height 30
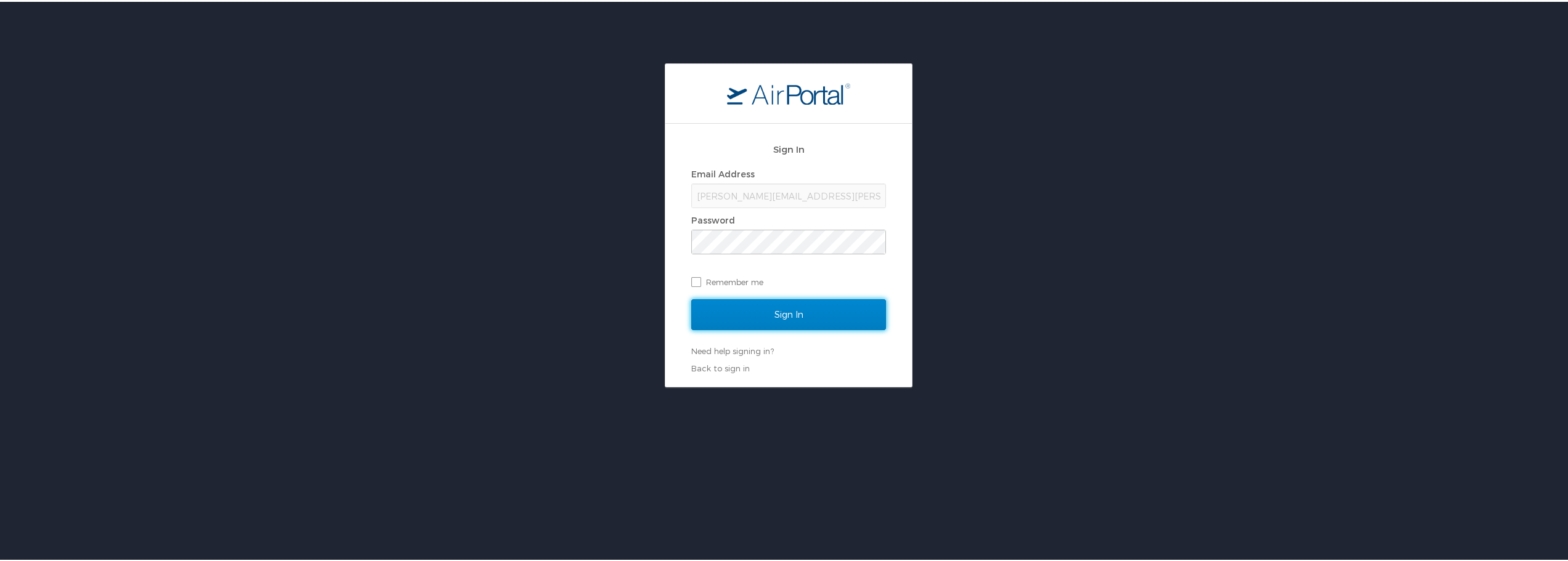
click at [756, 316] on input "Sign In" at bounding box center [789, 313] width 195 height 30
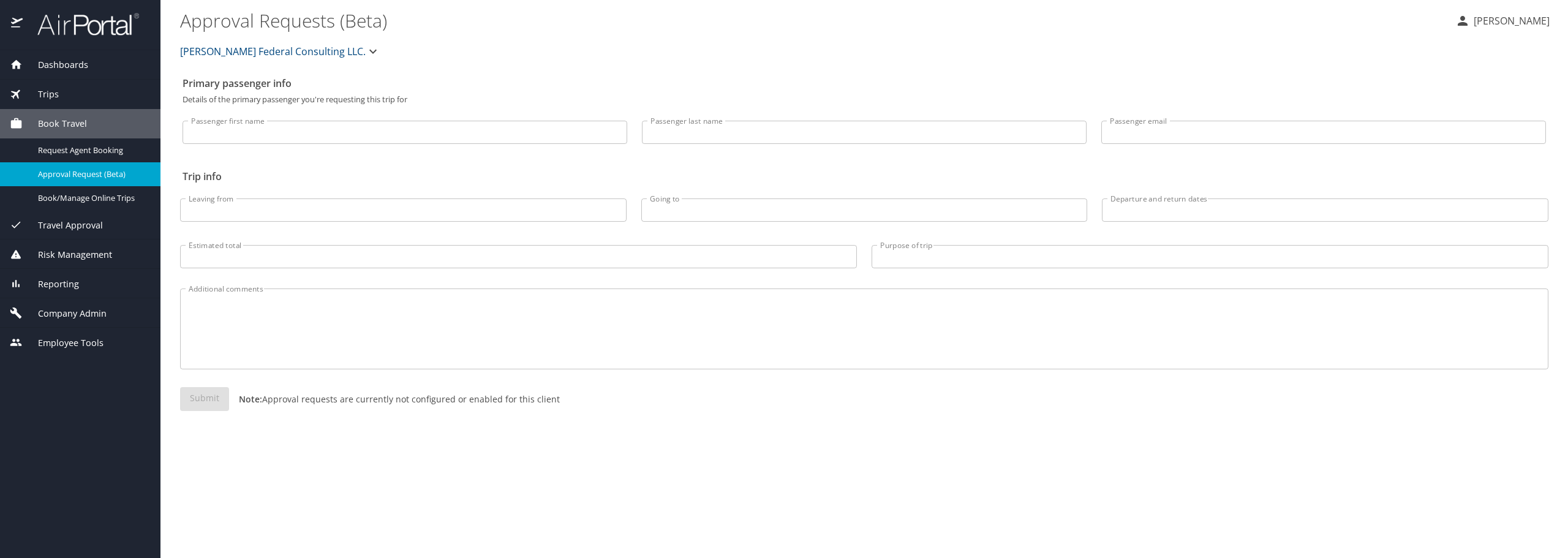
click at [73, 92] on div "Trips" at bounding box center [80, 94] width 141 height 13
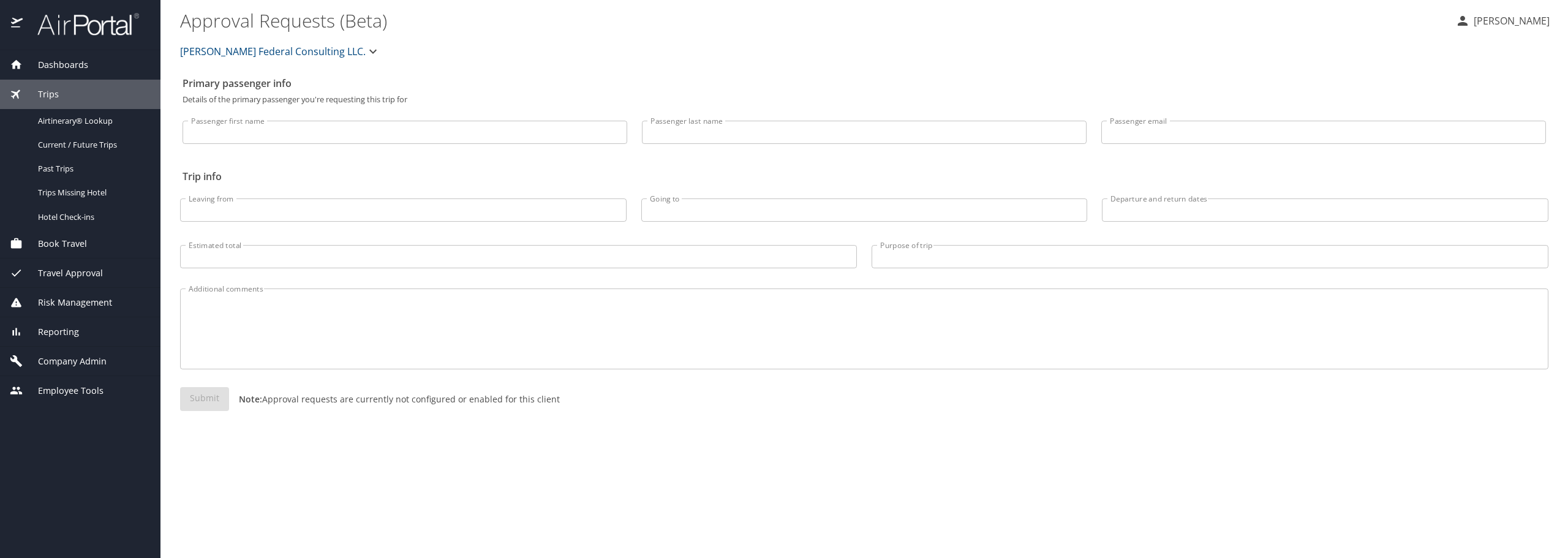
click at [66, 233] on div "Book Travel" at bounding box center [80, 244] width 161 height 30
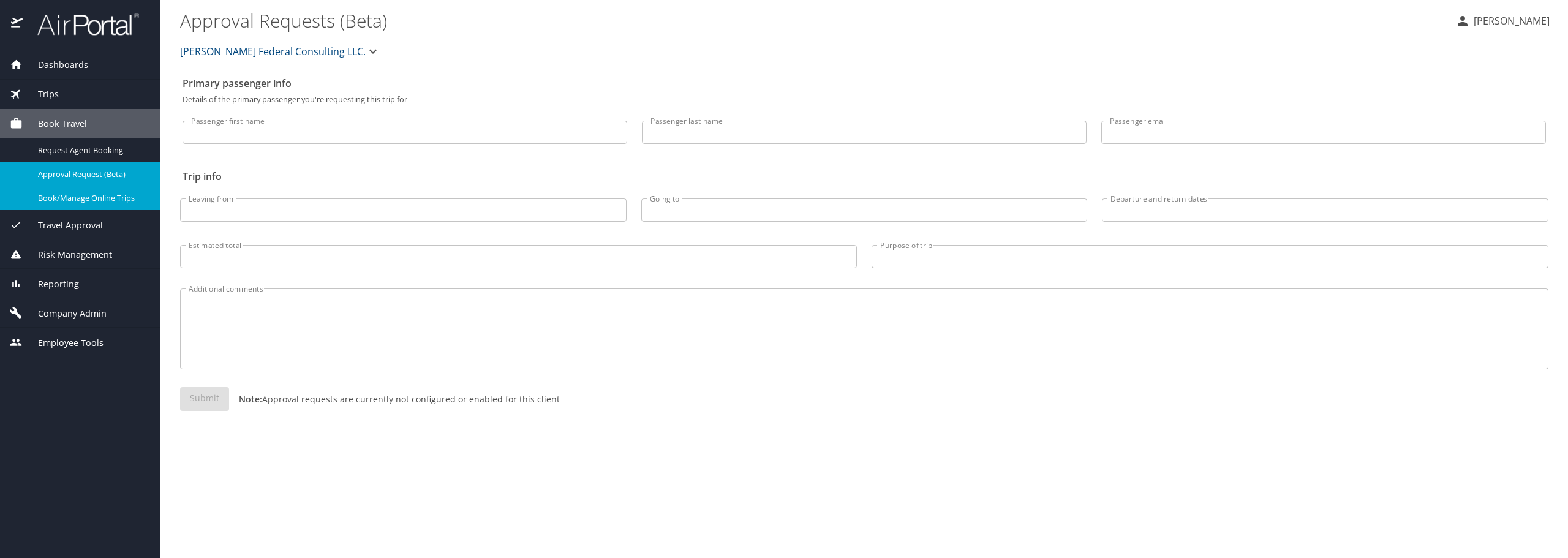
click at [92, 200] on span "Book/Manage Online Trips" at bounding box center [92, 198] width 108 height 12
click at [1519, 21] on p "[PERSON_NAME]" at bounding box center [1509, 20] width 80 height 15
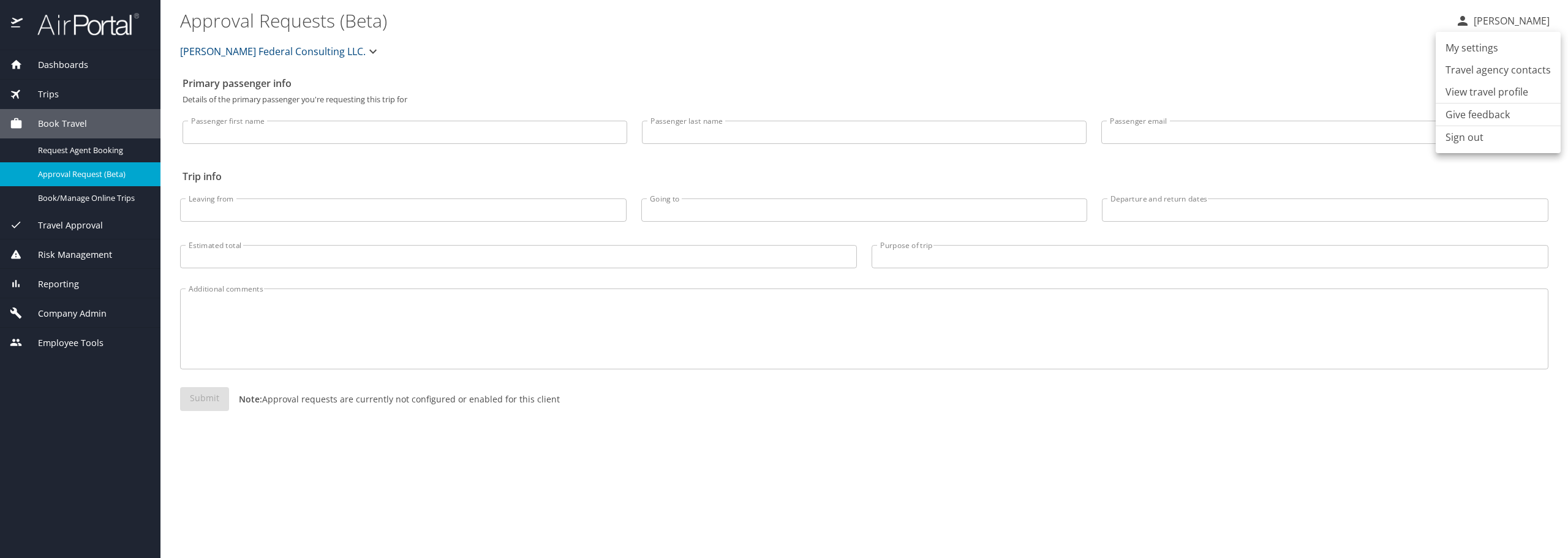
click at [1459, 138] on li "Sign out" at bounding box center [1498, 137] width 125 height 22
